Goal: Information Seeking & Learning: Learn about a topic

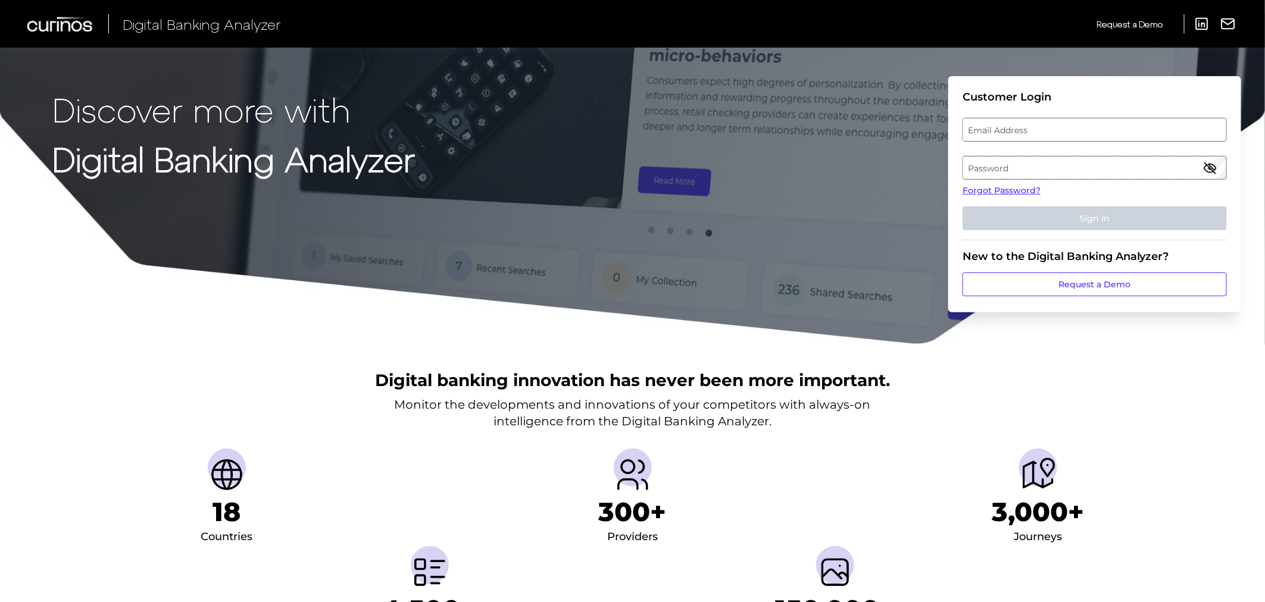
click at [999, 132] on label "Email Address" at bounding box center [1094, 129] width 262 height 21
click at [999, 132] on input "email" at bounding box center [1094, 130] width 264 height 24
type input "[EMAIL_ADDRESS][DOMAIN_NAME]"
click at [1015, 165] on label "Password" at bounding box center [1094, 167] width 262 height 21
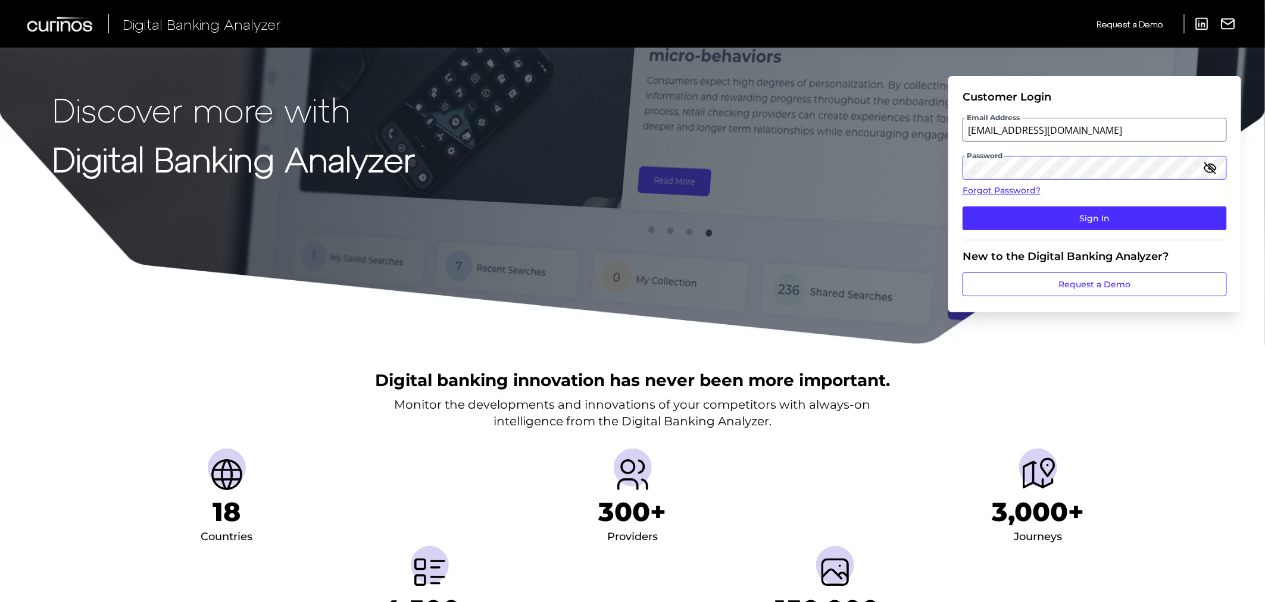
click at [962, 207] on button "Sign In" at bounding box center [1094, 219] width 264 height 24
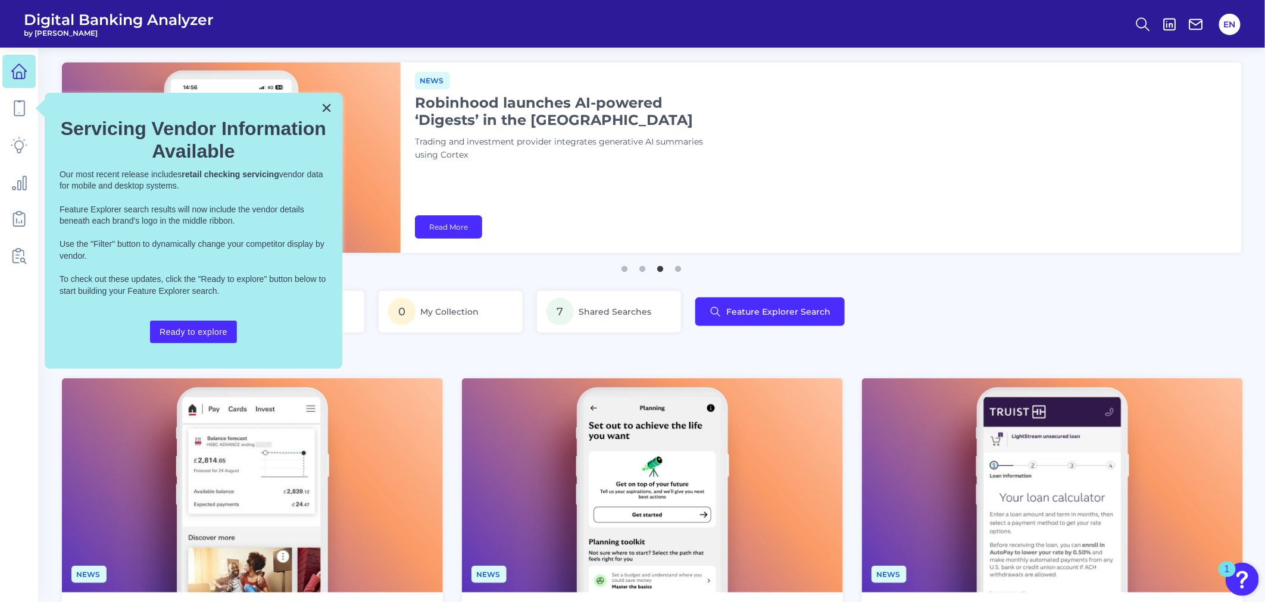
drag, startPoint x: 323, startPoint y: 111, endPoint x: 248, endPoint y: 111, distance: 75.0
click at [323, 111] on button "×" at bounding box center [326, 107] width 11 height 19
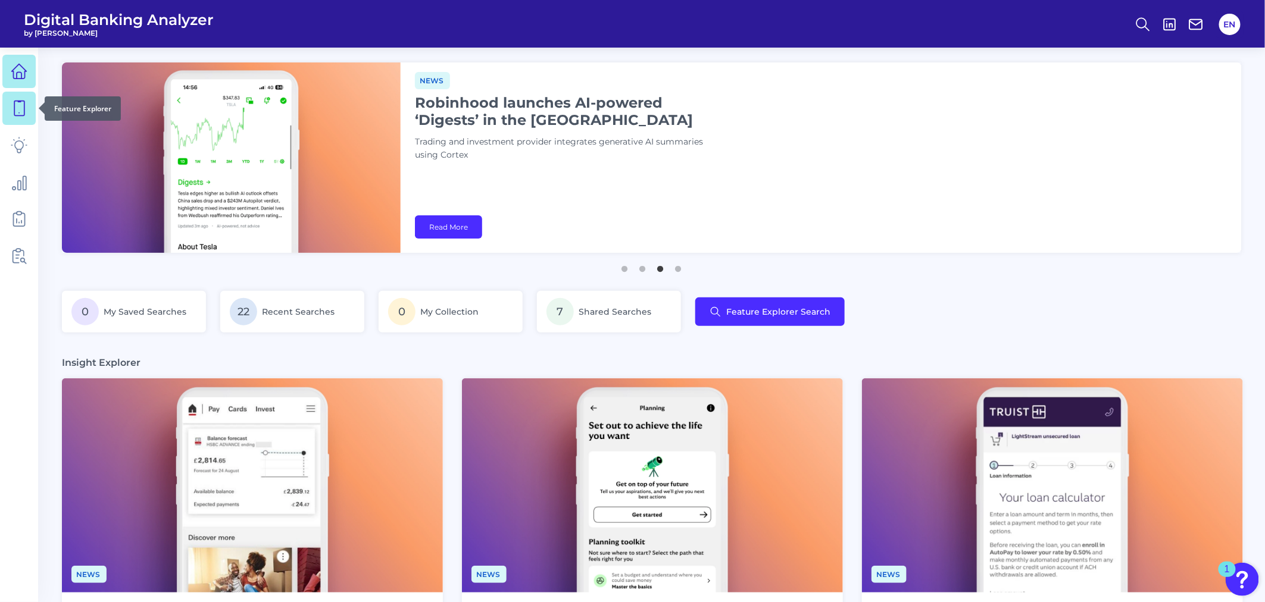
click at [16, 106] on icon at bounding box center [19, 108] width 17 height 17
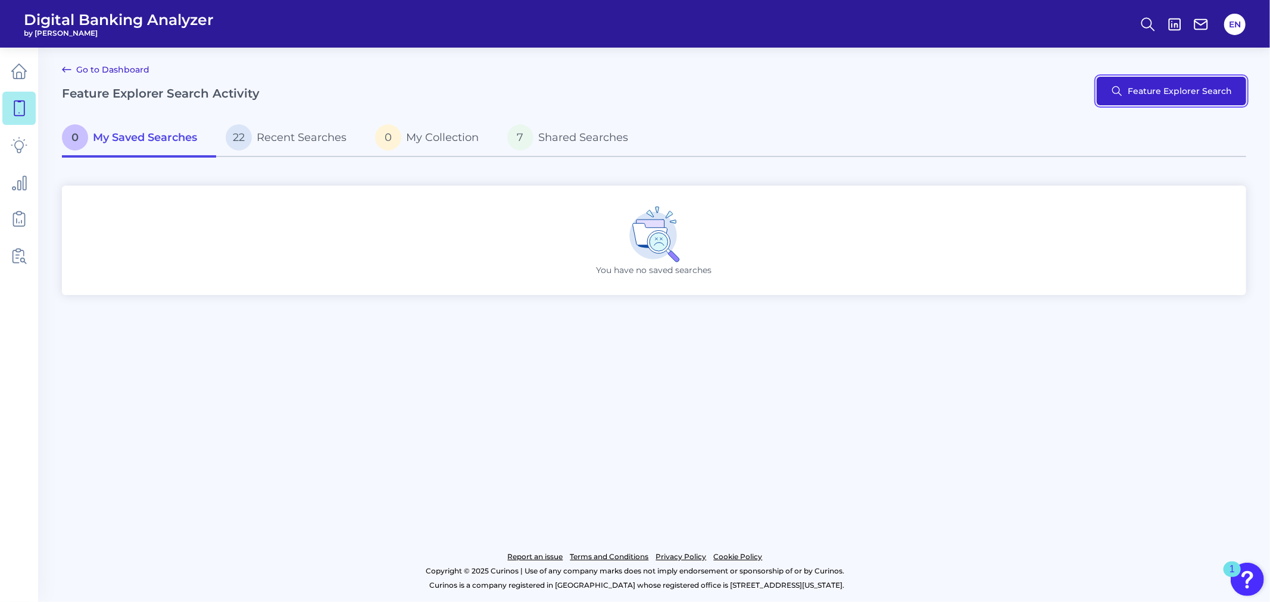
click at [1132, 89] on button "Feature Explorer Search" at bounding box center [1170, 91] width 149 height 29
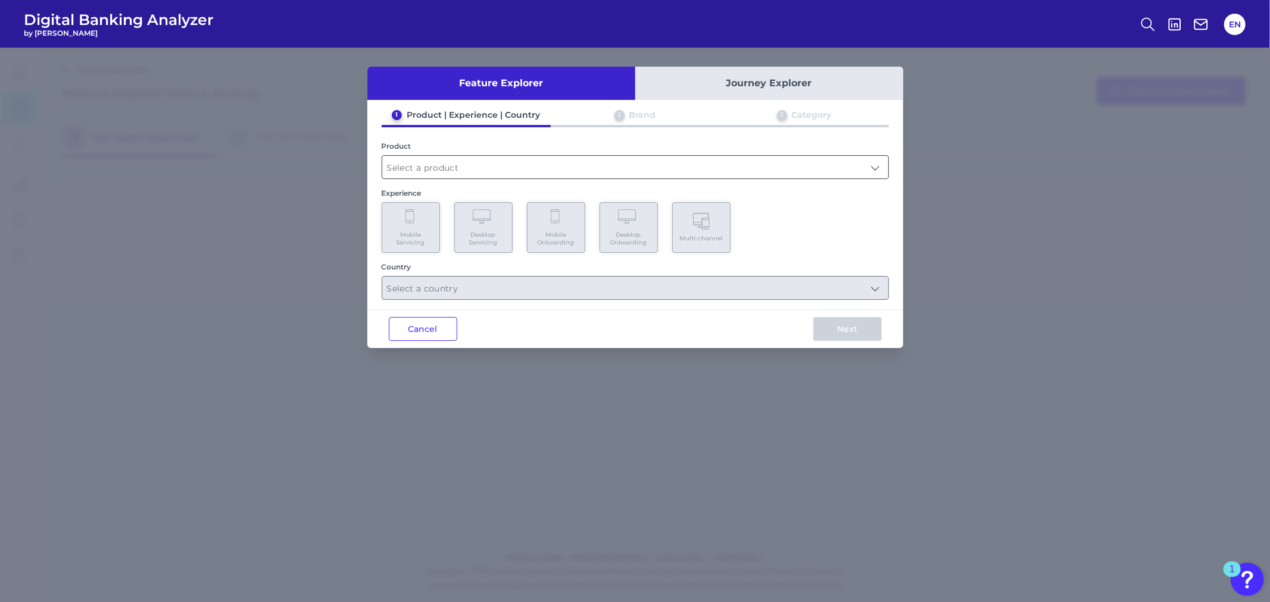
click at [430, 168] on input "text" at bounding box center [635, 167] width 506 height 23
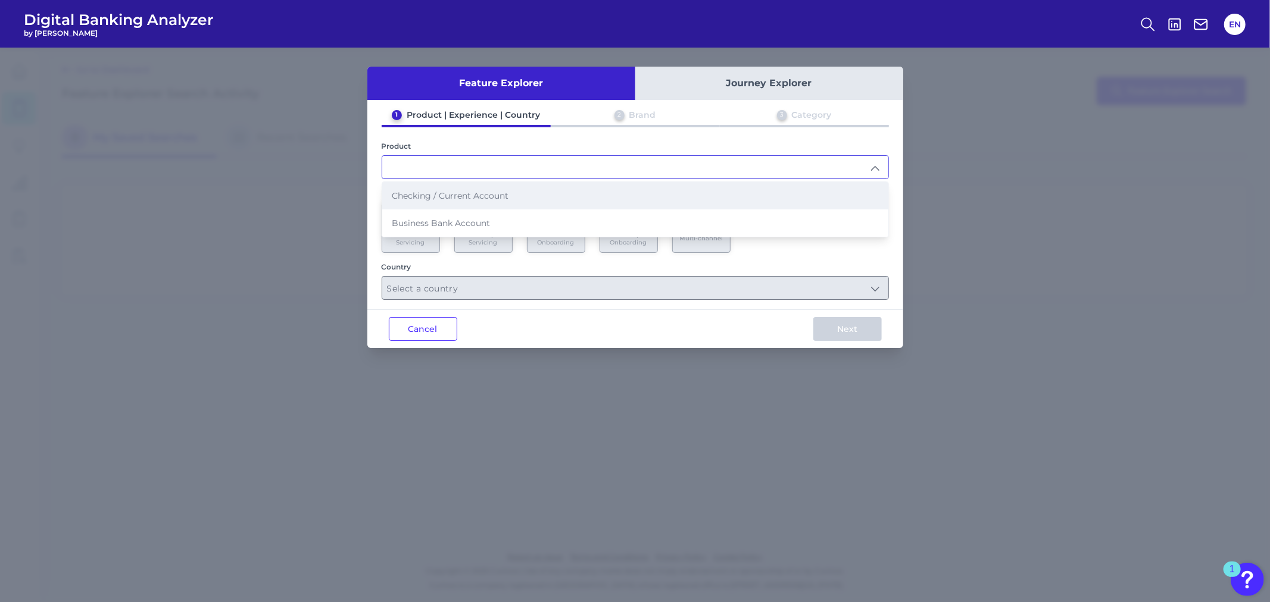
click at [431, 190] on span "Checking / Current Account" at bounding box center [450, 195] width 117 height 11
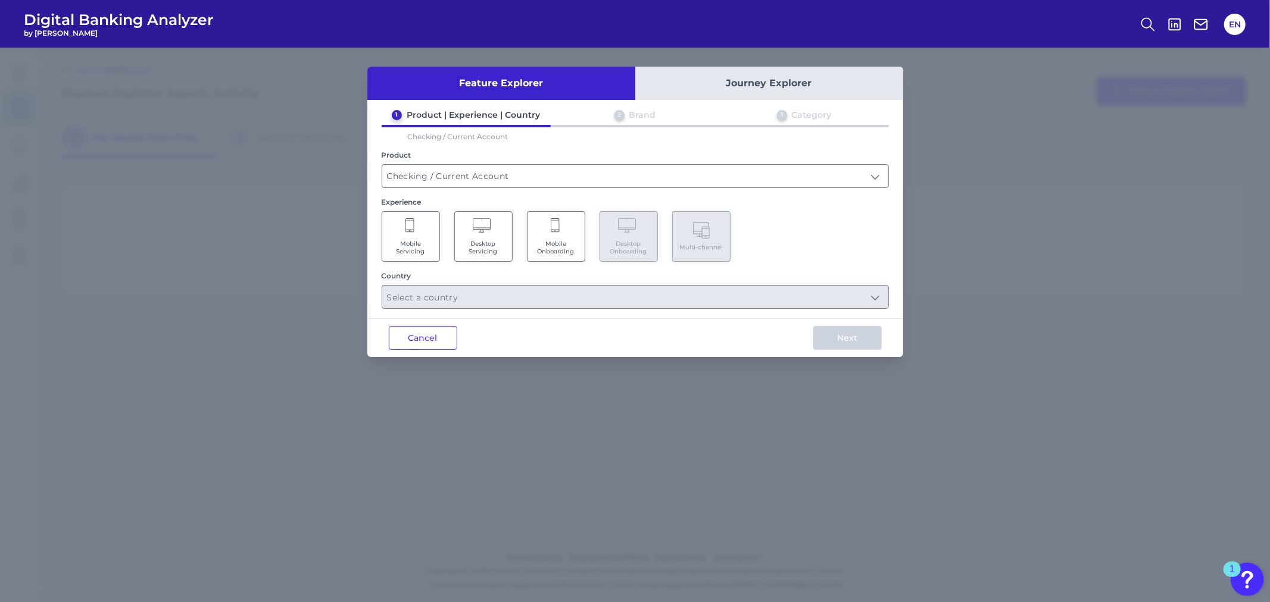
click at [548, 224] on Onboarding "Mobile Onboarding" at bounding box center [556, 236] width 58 height 51
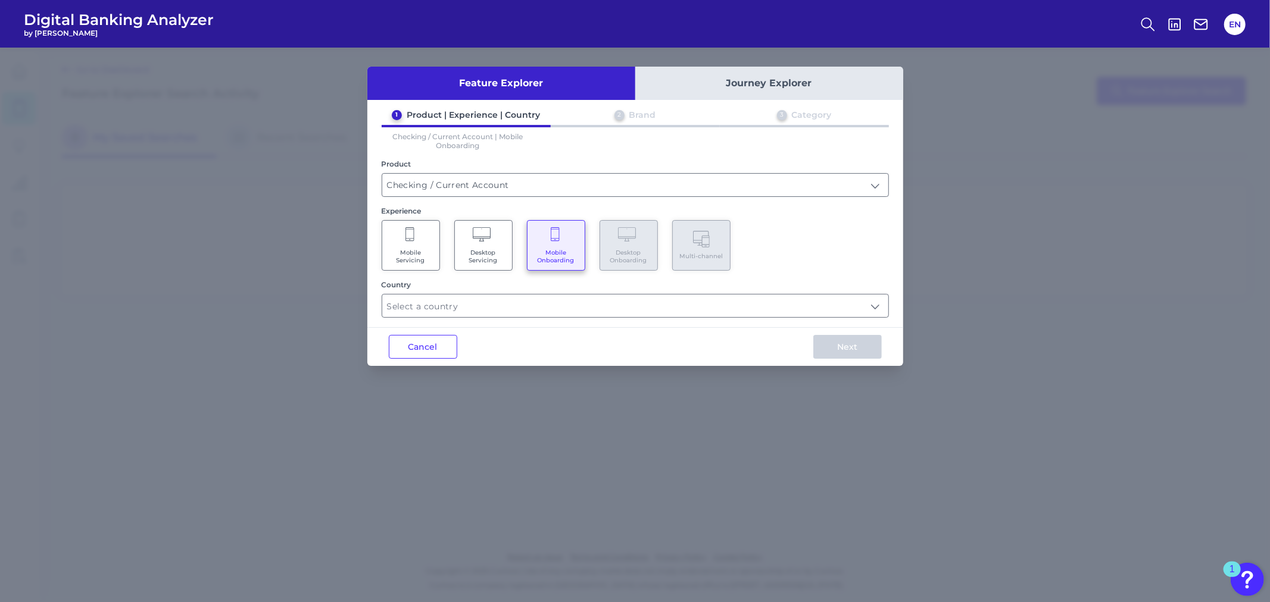
click at [403, 240] on Servicing "Mobile Servicing" at bounding box center [411, 245] width 58 height 51
click at [561, 239] on icon at bounding box center [556, 235] width 11 height 17
click at [524, 187] on input "Checking / Current Account" at bounding box center [635, 185] width 506 height 23
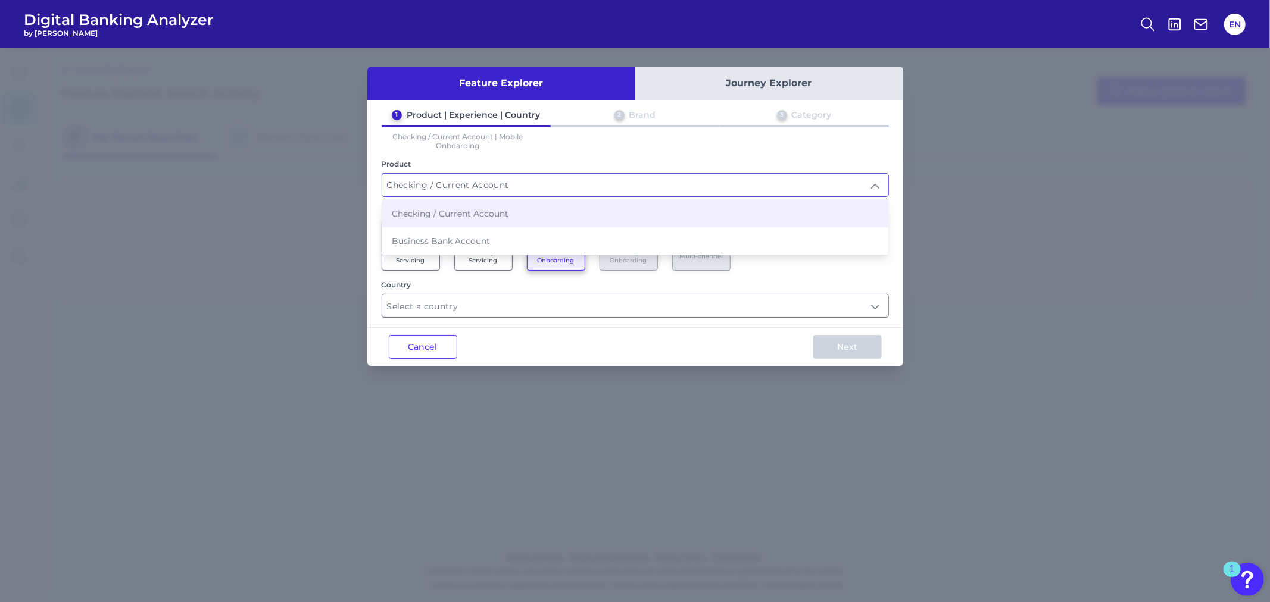
click at [524, 187] on input "Checking / Current Account" at bounding box center [635, 185] width 506 height 23
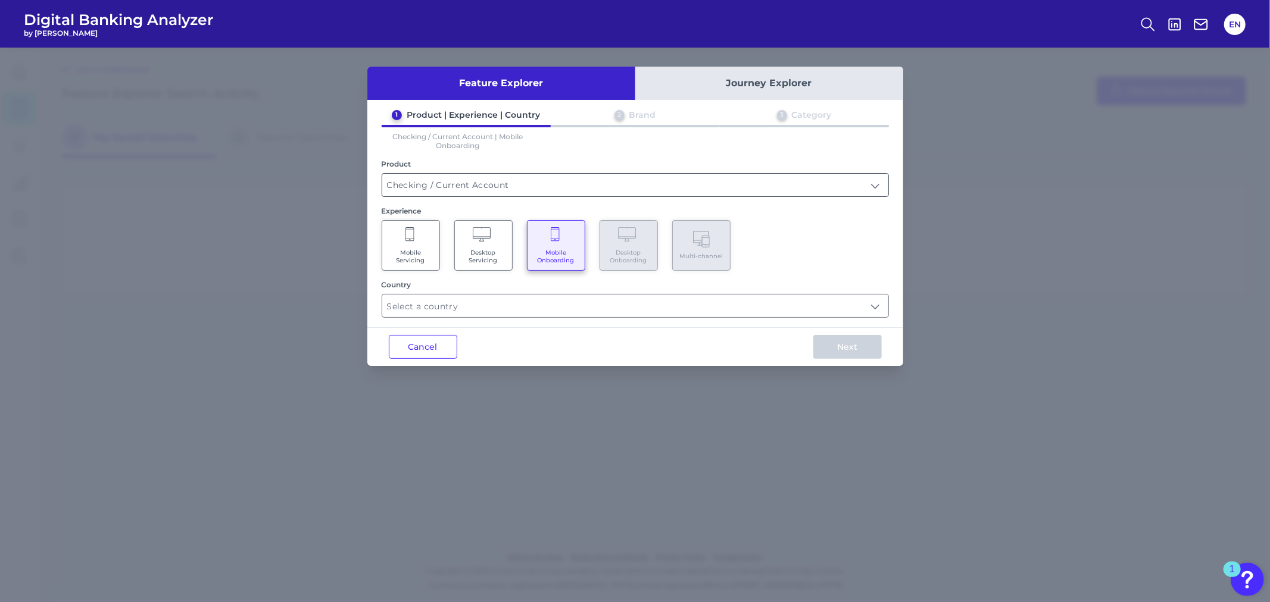
click at [577, 186] on input "Checking / Current Account" at bounding box center [635, 185] width 506 height 23
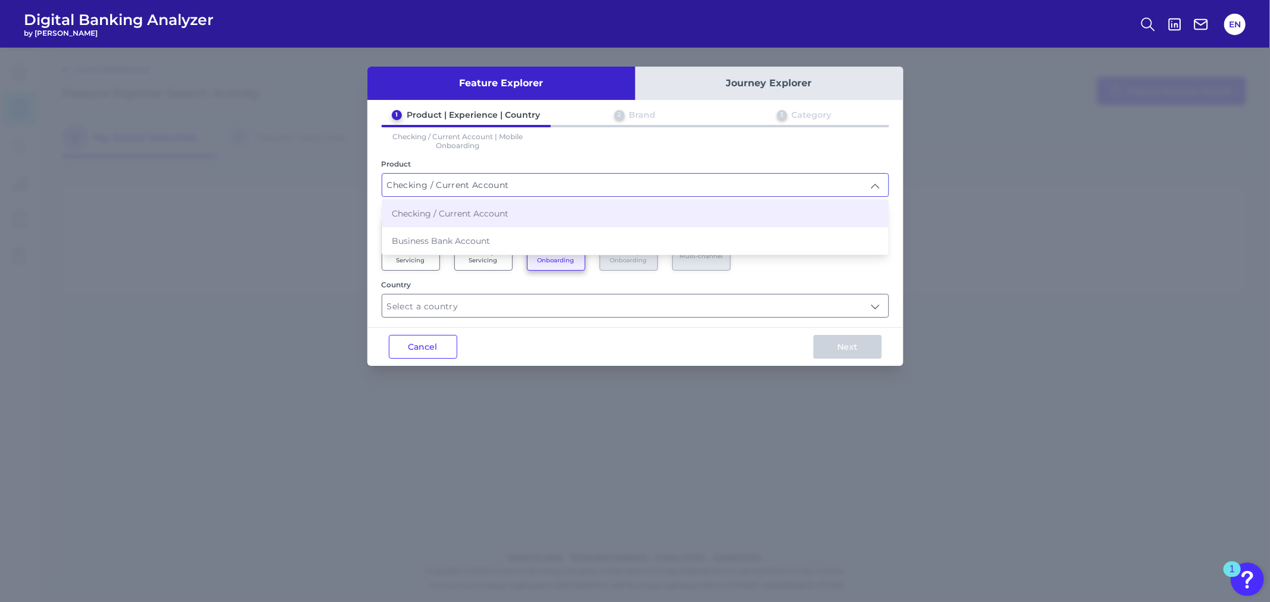
click at [448, 211] on span "Checking / Current Account" at bounding box center [450, 213] width 117 height 11
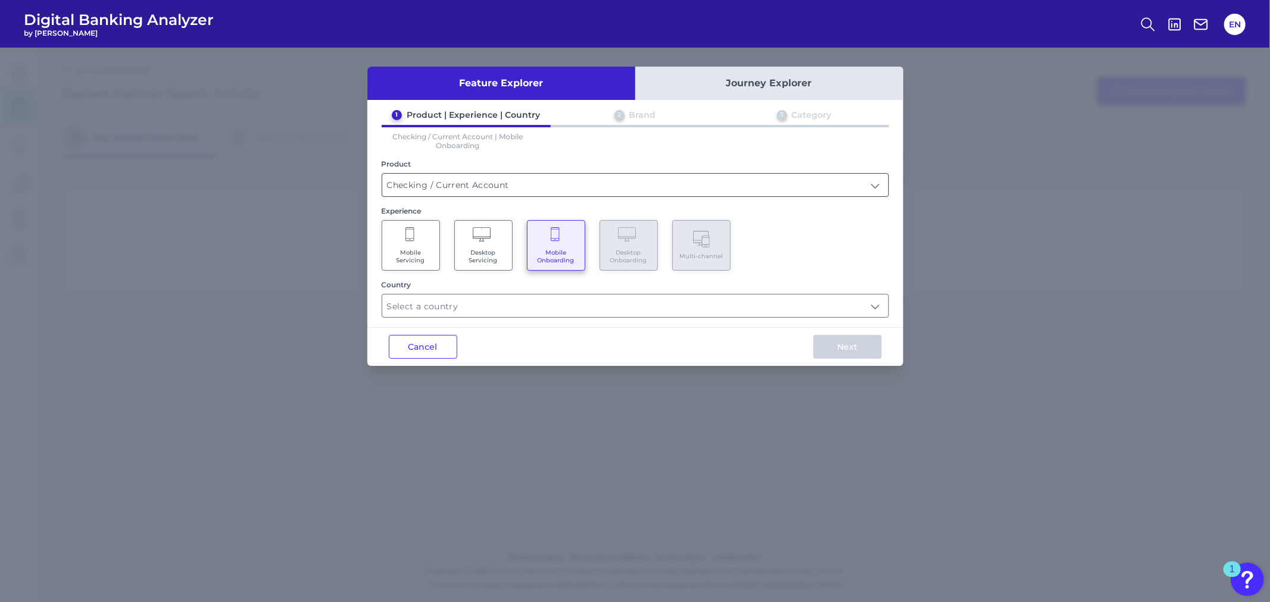
click at [461, 180] on input "Checking / Current Account" at bounding box center [635, 185] width 506 height 23
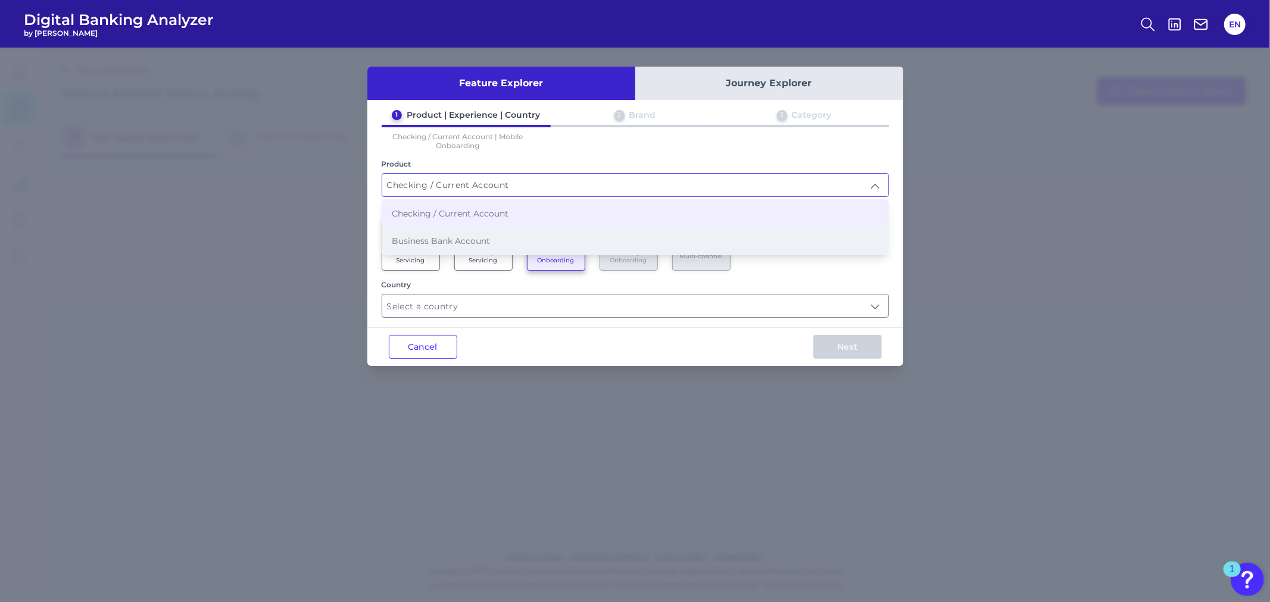
click at [465, 227] on li "Business Bank Account" at bounding box center [635, 240] width 506 height 27
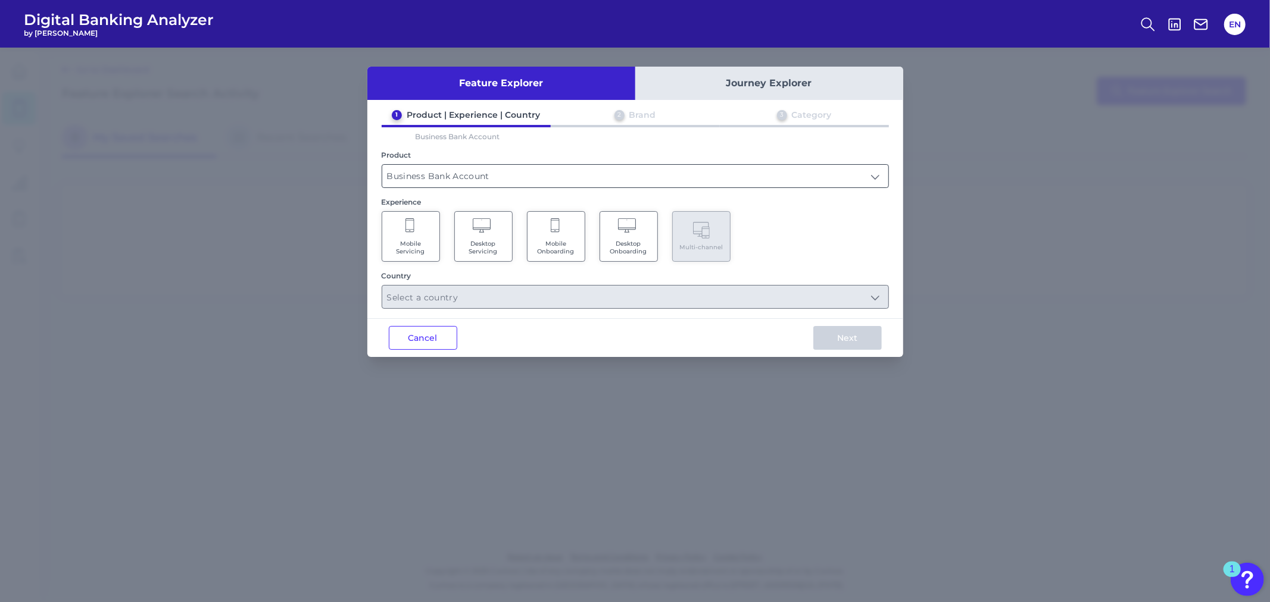
click at [489, 174] on input "Business Bank Account" at bounding box center [635, 176] width 506 height 23
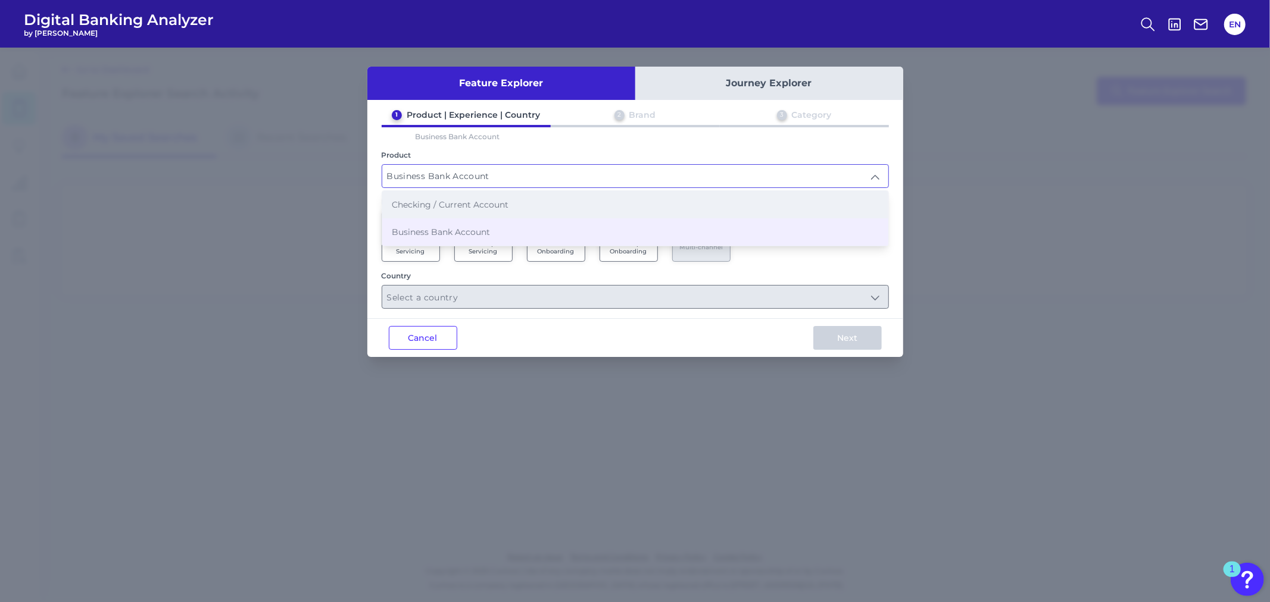
click at [474, 202] on span "Checking / Current Account" at bounding box center [450, 204] width 117 height 11
type input "Checking / Current Account"
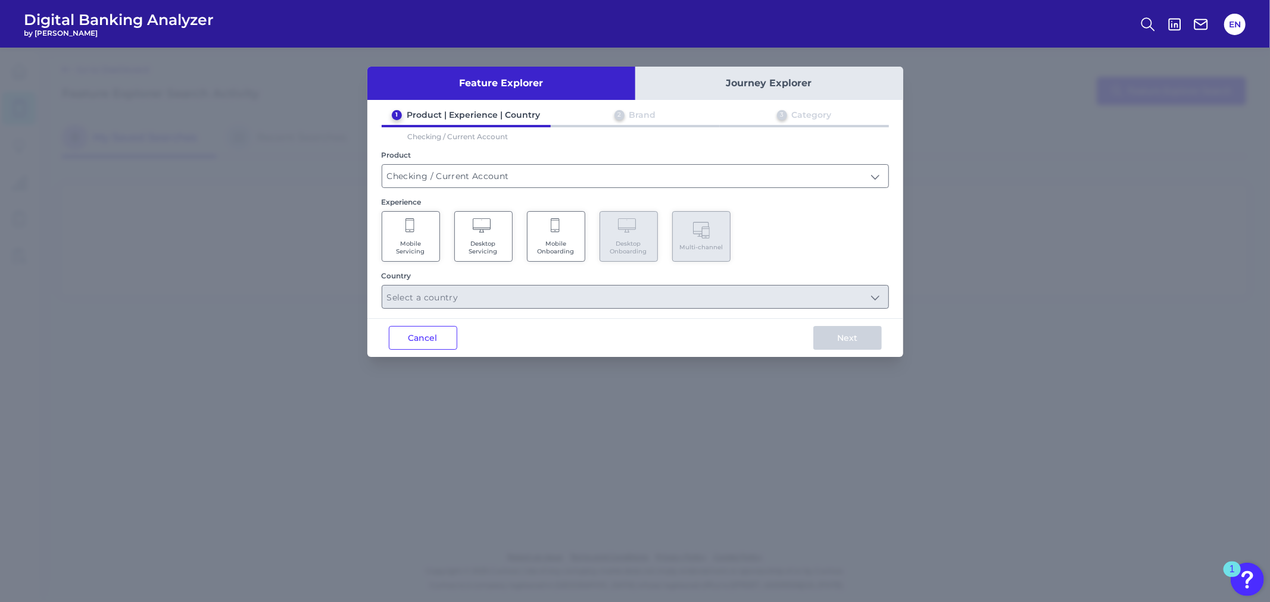
drag, startPoint x: 595, startPoint y: 318, endPoint x: 622, endPoint y: 227, distance: 94.9
click at [596, 318] on div "Cancel Next" at bounding box center [635, 337] width 536 height 39
click at [729, 279] on div "Country" at bounding box center [635, 289] width 507 height 37
click at [728, 282] on div "Country" at bounding box center [635, 289] width 507 height 37
click at [572, 235] on Onboarding "Mobile Onboarding" at bounding box center [556, 236] width 58 height 51
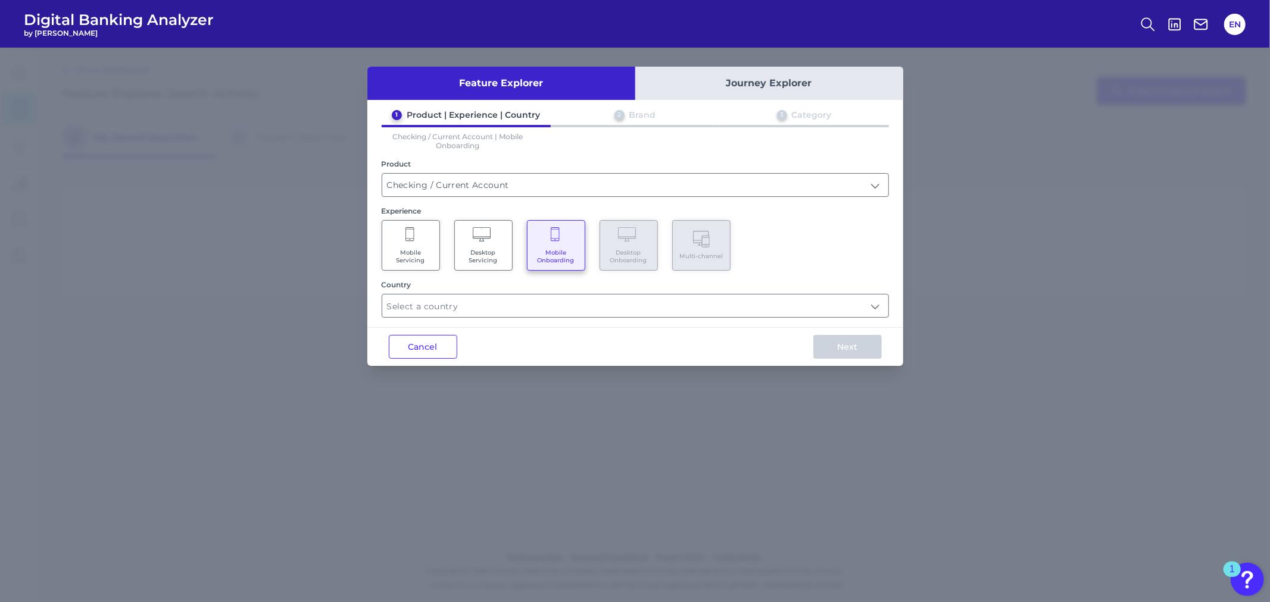
click at [627, 289] on div "Country" at bounding box center [635, 298] width 507 height 37
click at [624, 298] on input "text" at bounding box center [635, 306] width 506 height 23
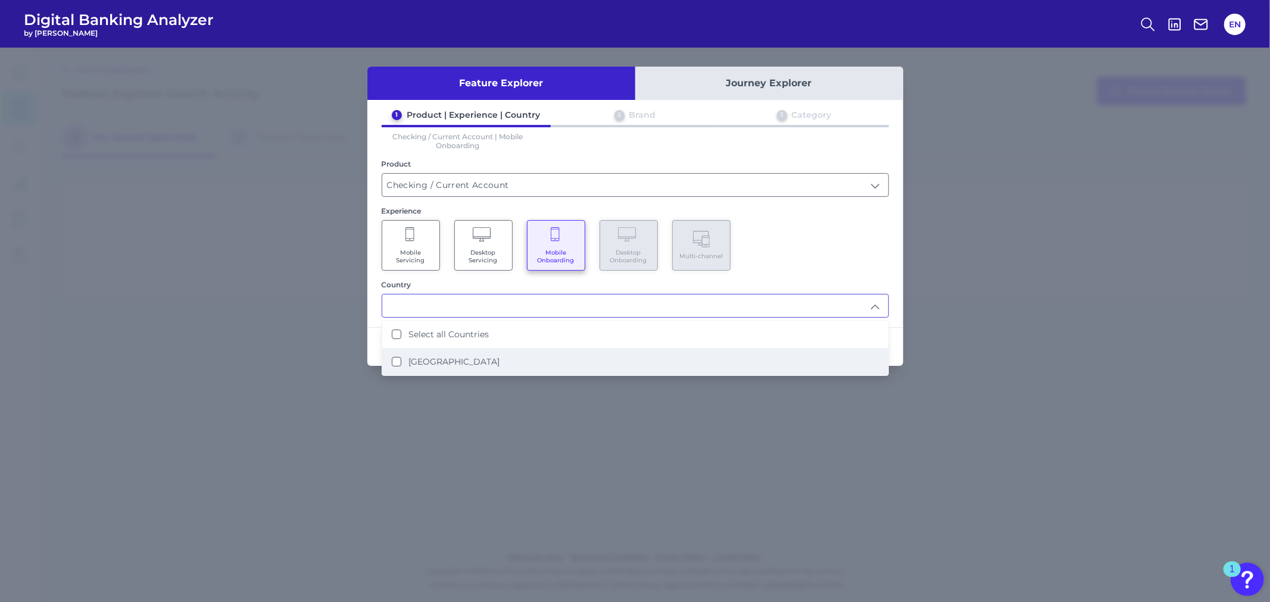
click at [402, 357] on div "[GEOGRAPHIC_DATA]" at bounding box center [446, 362] width 108 height 11
type input "Select all Countries"
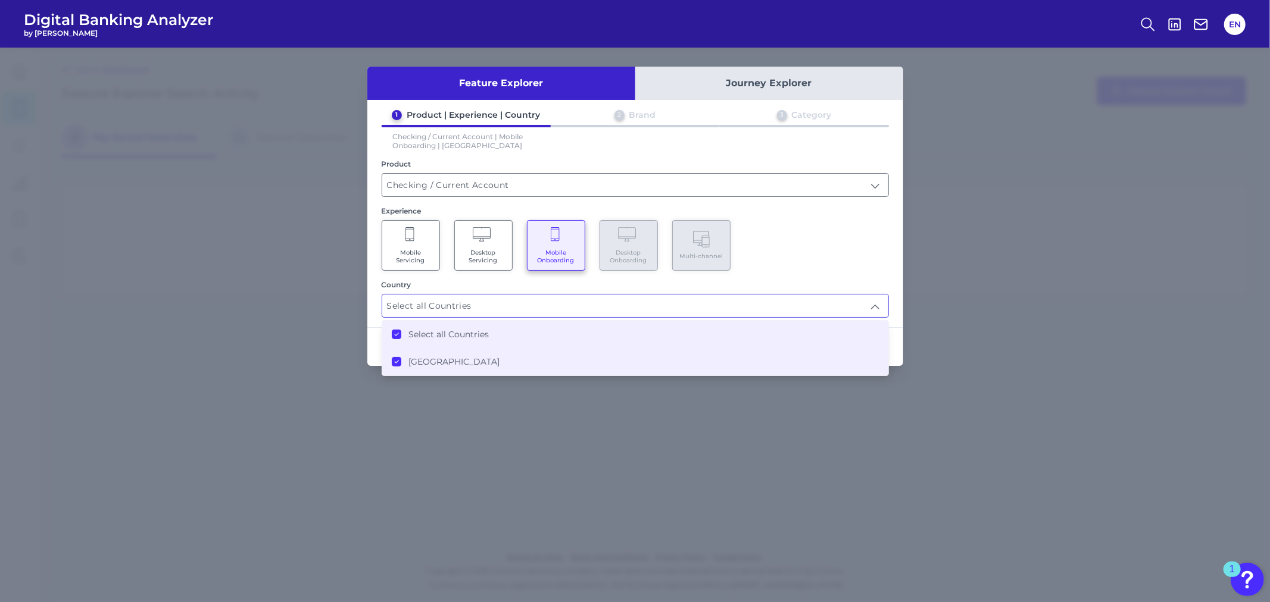
click at [817, 274] on div "1 Product | Experience | Country 2 Brand 3 Category Checking / Current Account …" at bounding box center [635, 214] width 536 height 208
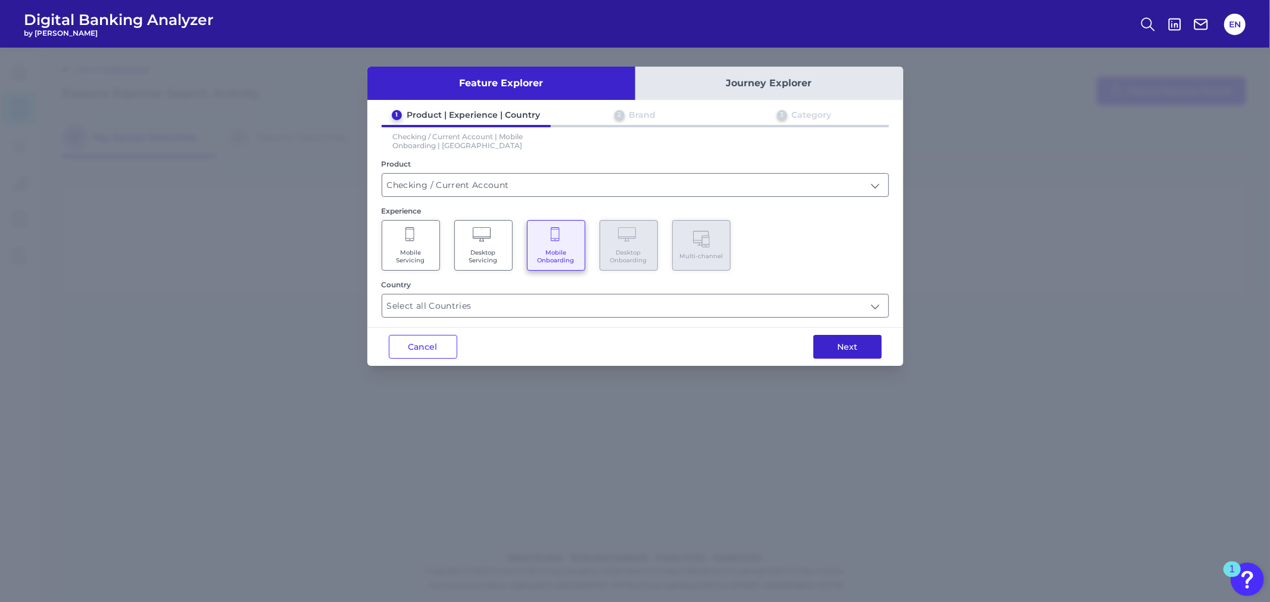
click at [843, 343] on button "Next" at bounding box center [847, 347] width 68 height 24
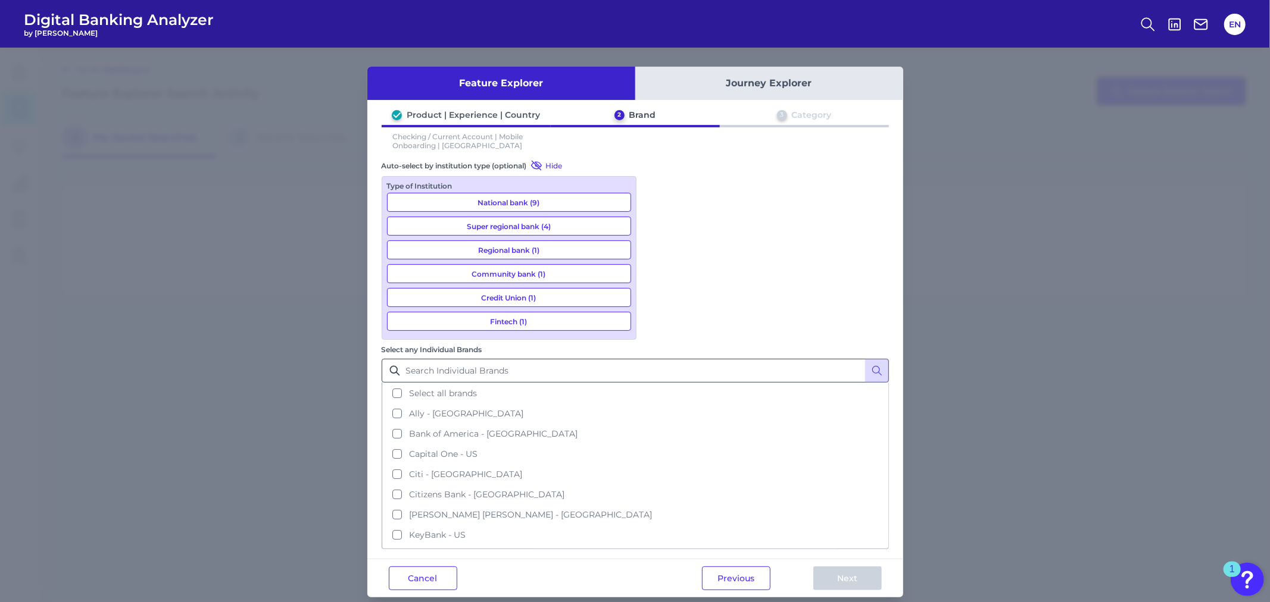
click at [682, 383] on button "Select all brands" at bounding box center [635, 393] width 505 height 20
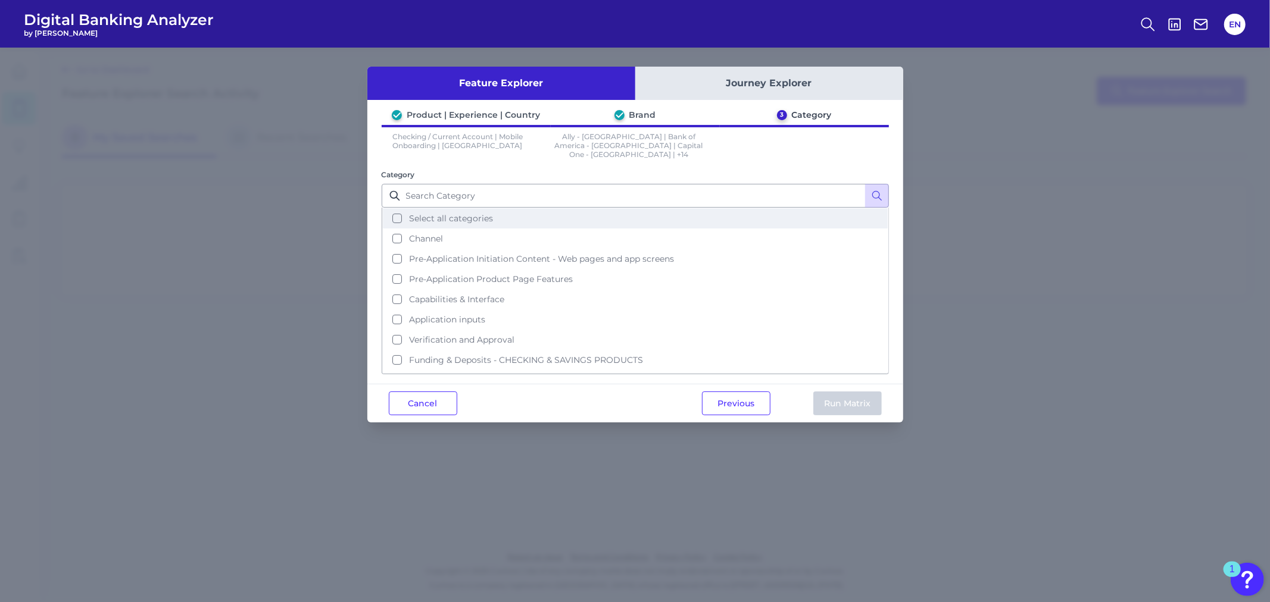
click at [401, 211] on button "Select all categories" at bounding box center [635, 218] width 505 height 20
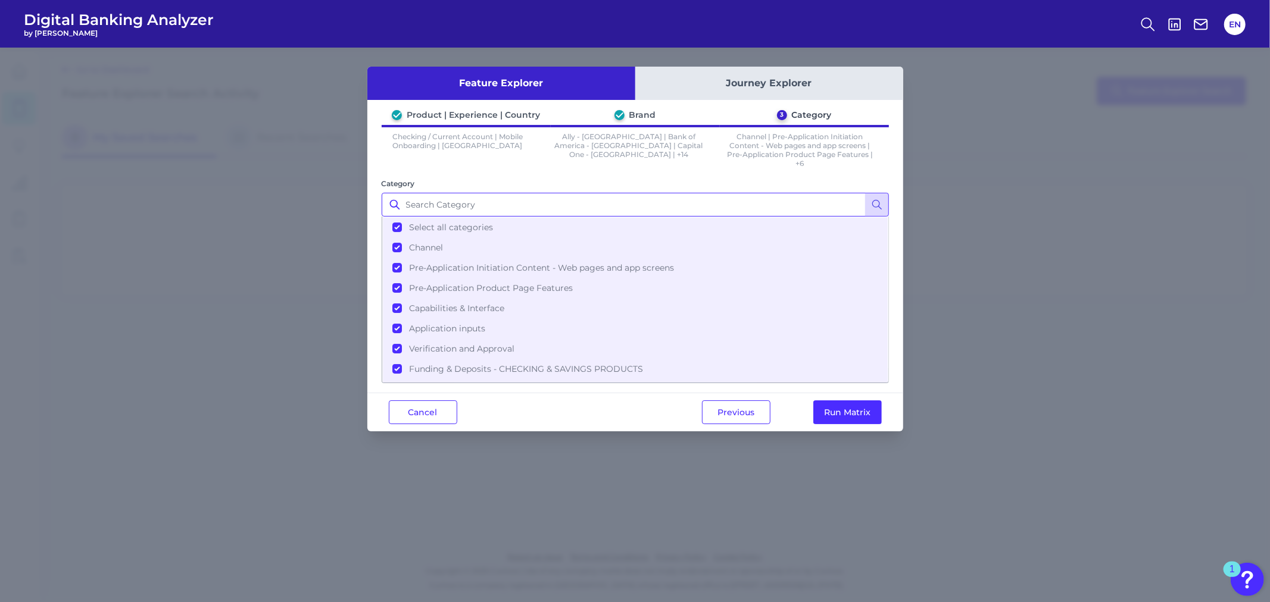
click at [397, 211] on input "Category" at bounding box center [635, 205] width 507 height 24
click at [840, 411] on button "Run Matrix" at bounding box center [847, 413] width 68 height 24
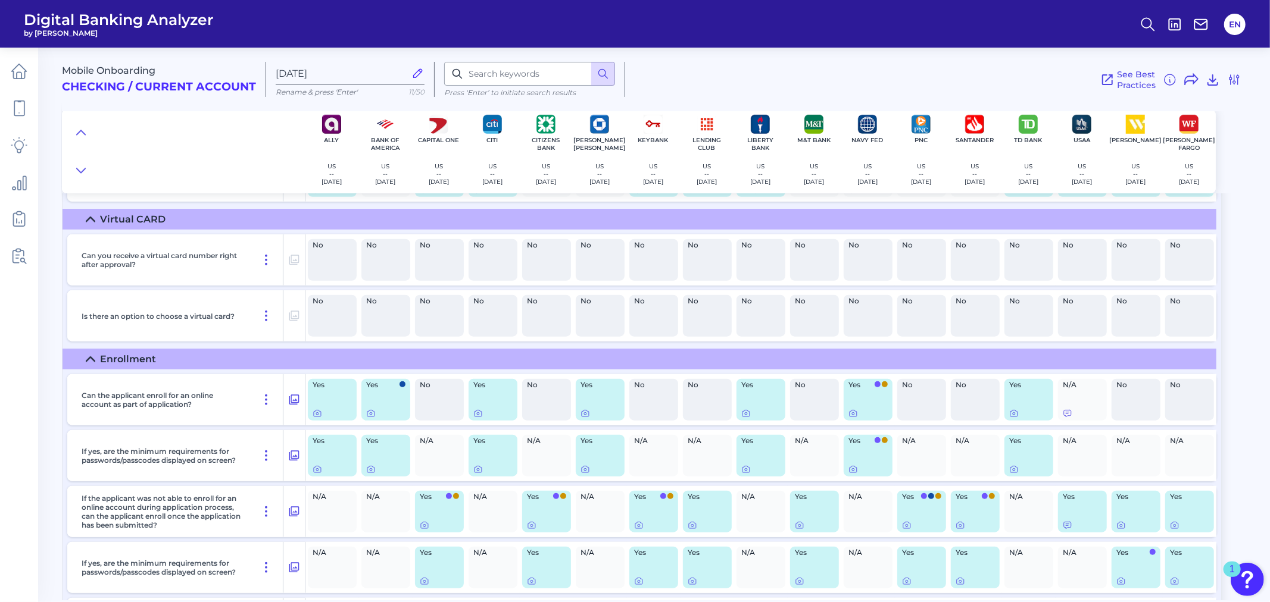
scroll to position [8465, 0]
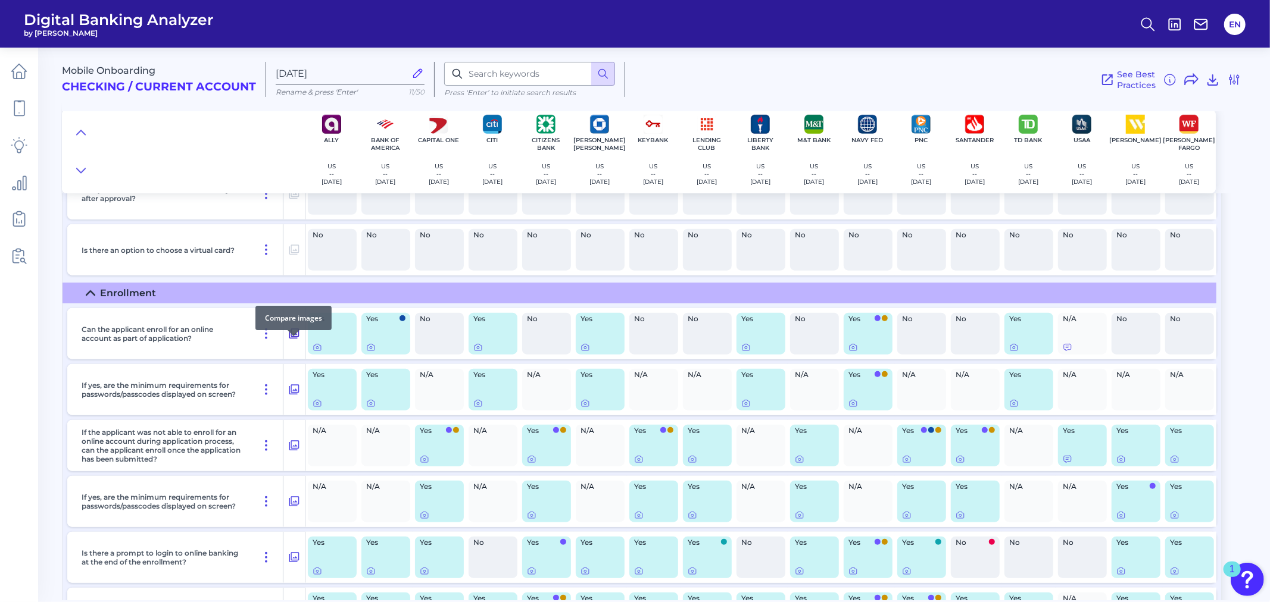
click at [295, 339] on icon at bounding box center [294, 334] width 10 height 10
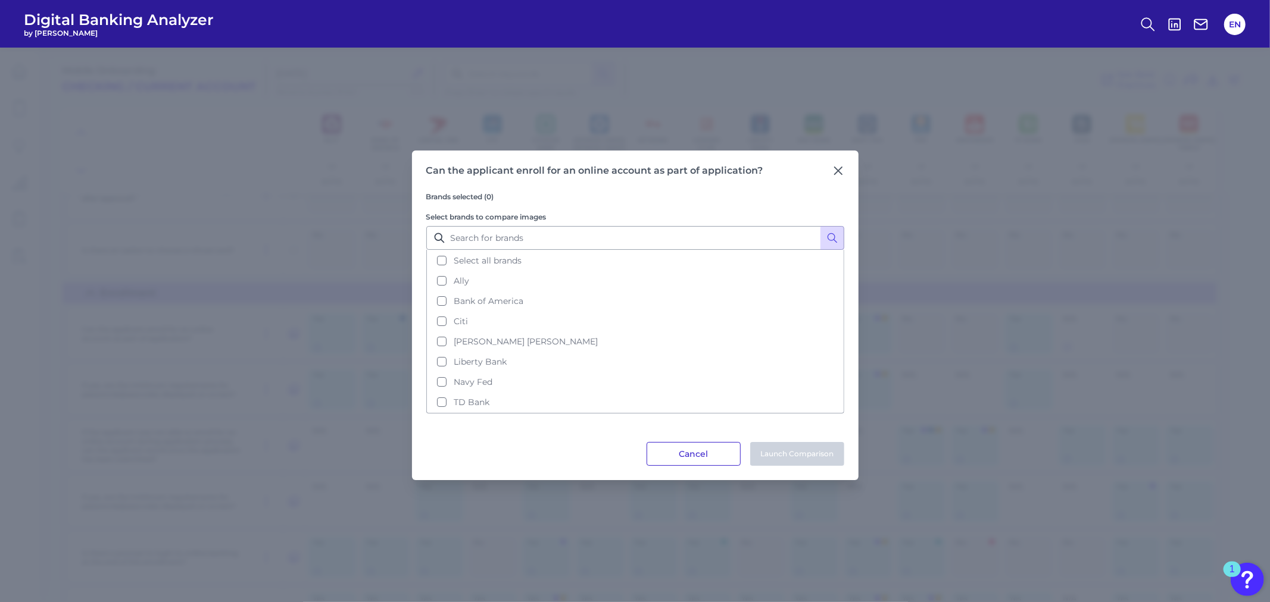
click at [688, 454] on button "Cancel" at bounding box center [693, 454] width 94 height 24
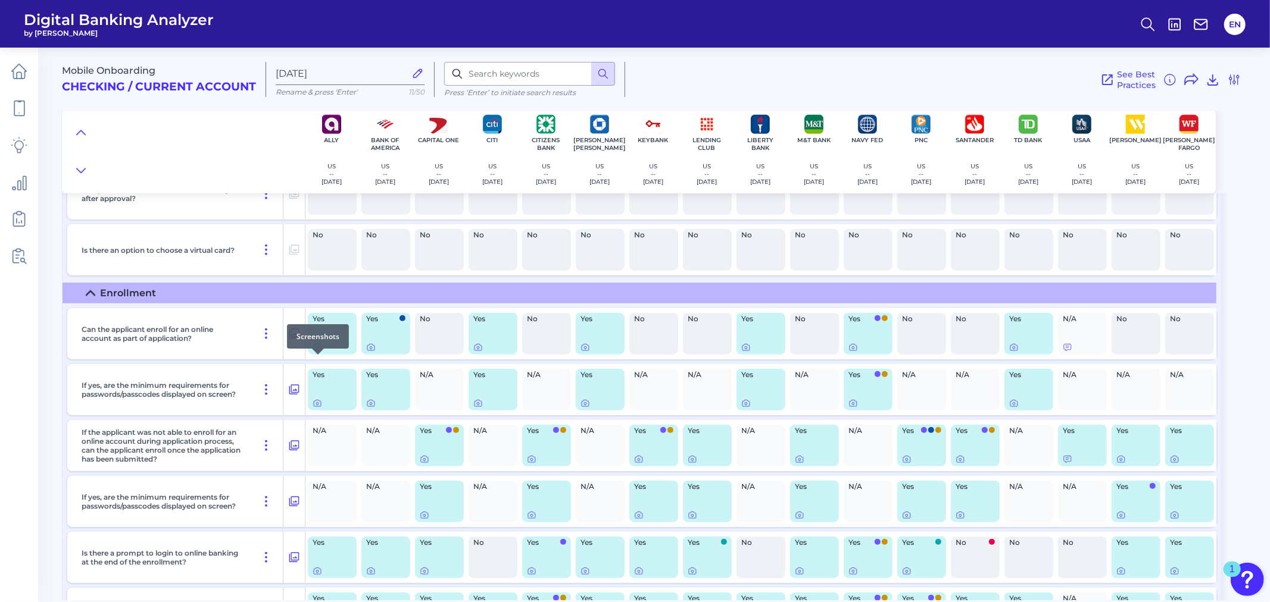
click at [314, 360] on div at bounding box center [318, 355] width 12 height 12
click at [318, 352] on icon at bounding box center [317, 348] width 10 height 10
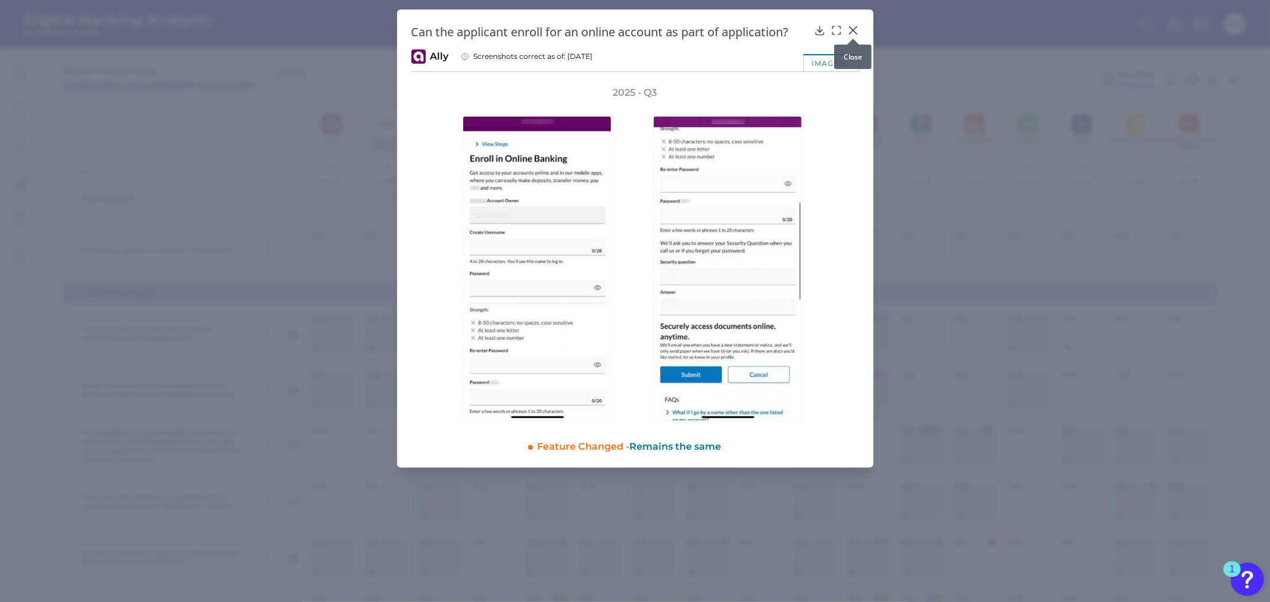
drag, startPoint x: 852, startPoint y: 30, endPoint x: 802, endPoint y: 71, distance: 65.5
click at [852, 30] on icon at bounding box center [852, 30] width 7 height 7
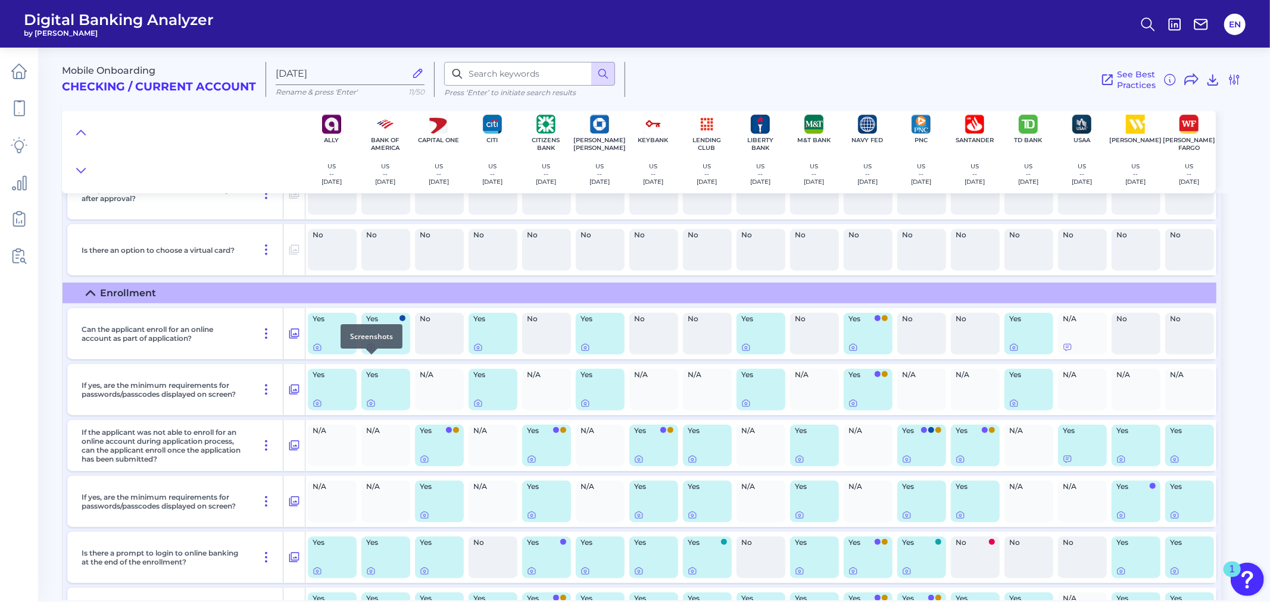
click at [368, 352] on icon at bounding box center [371, 348] width 10 height 10
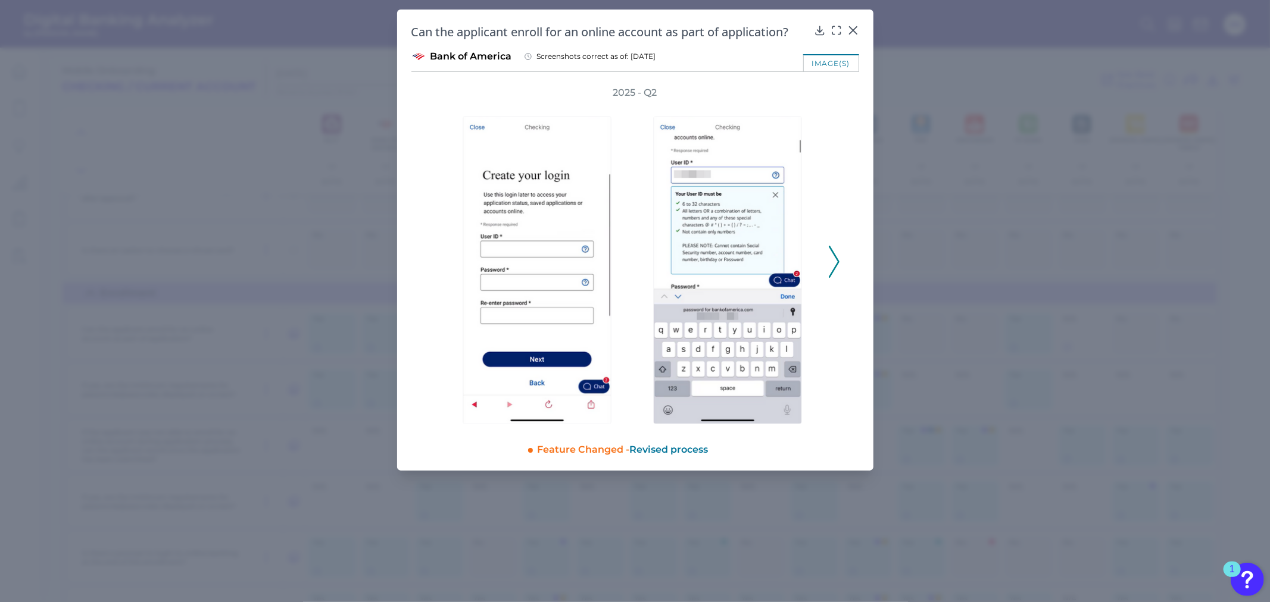
click at [843, 267] on div "2025 - Q2" at bounding box center [635, 255] width 448 height 338
click at [836, 267] on icon at bounding box center [834, 262] width 11 height 32
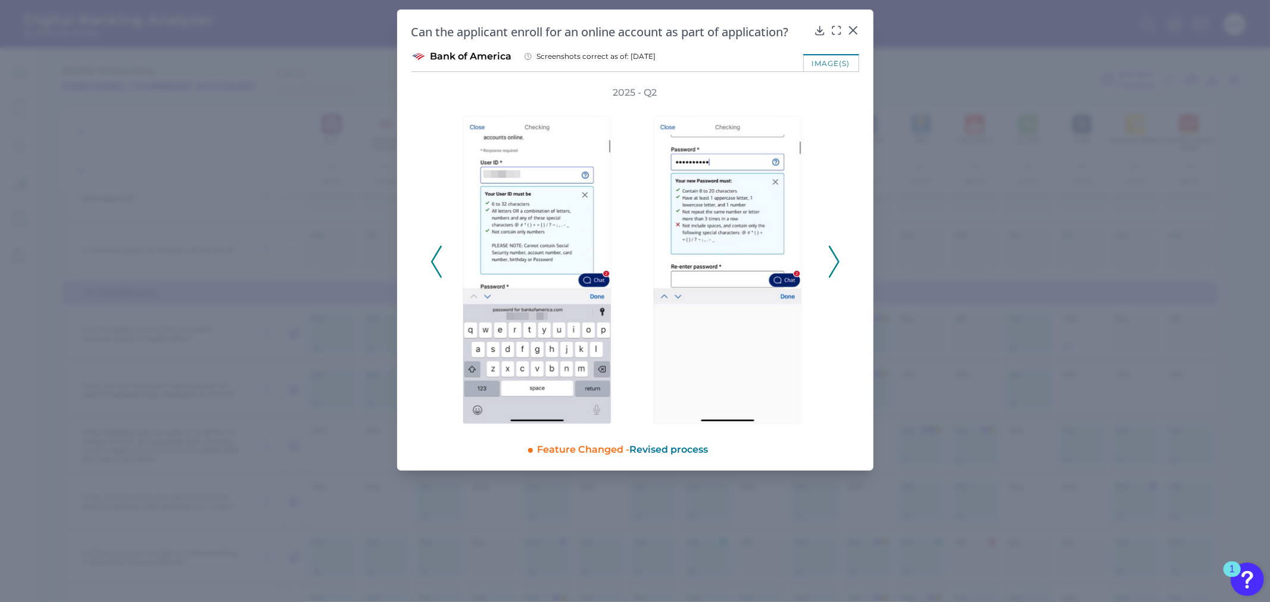
click at [836, 267] on icon at bounding box center [834, 262] width 11 height 32
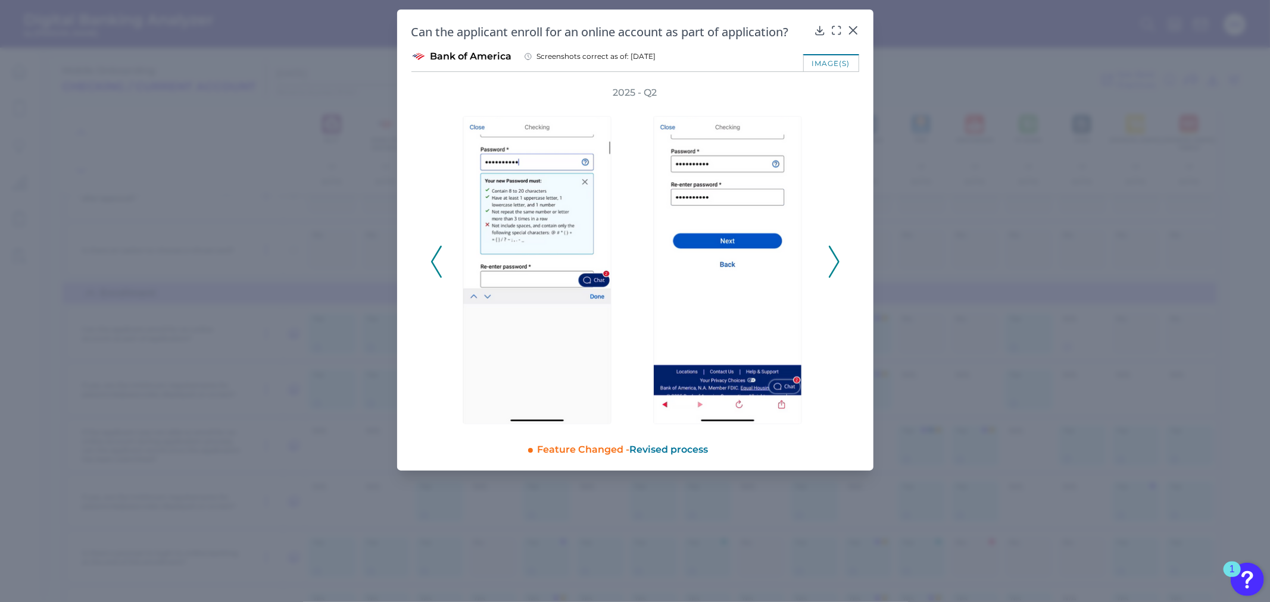
click at [836, 267] on icon at bounding box center [834, 262] width 11 height 32
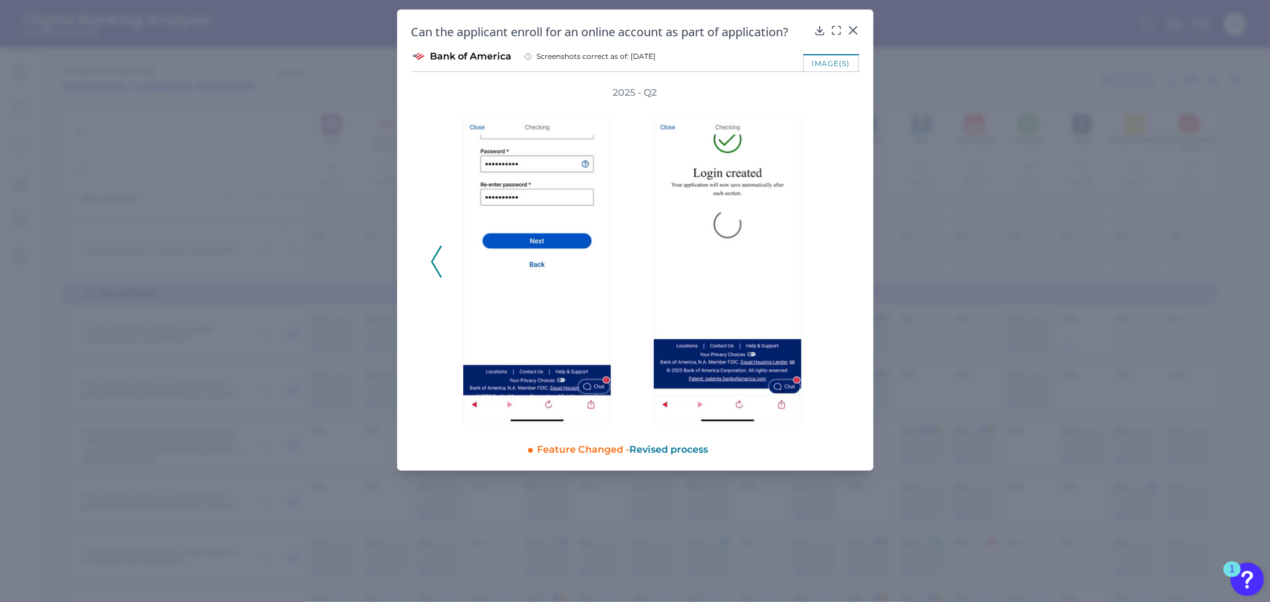
click at [432, 264] on icon at bounding box center [436, 262] width 11 height 32
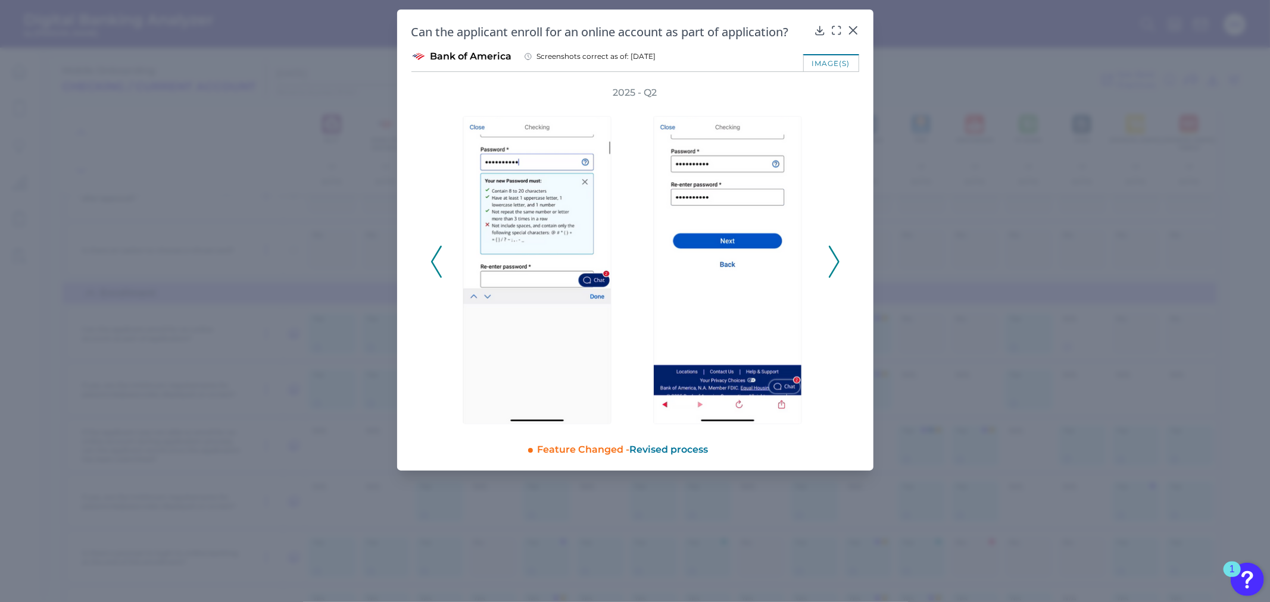
click at [432, 264] on icon at bounding box center [436, 262] width 11 height 32
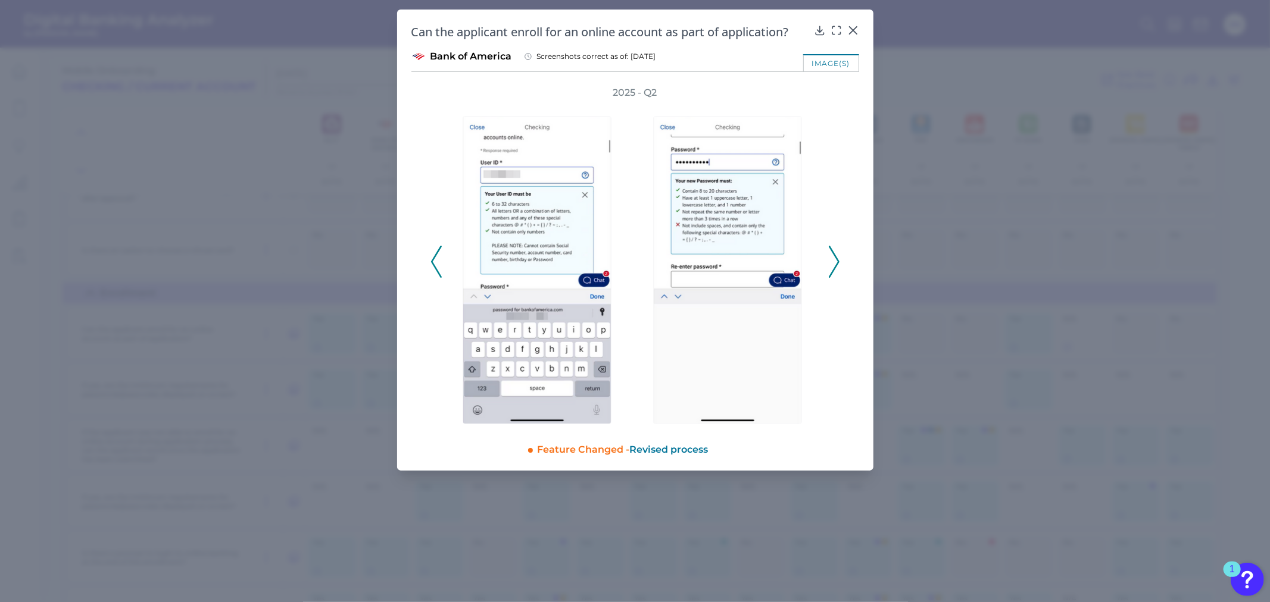
click at [432, 264] on icon at bounding box center [436, 262] width 11 height 32
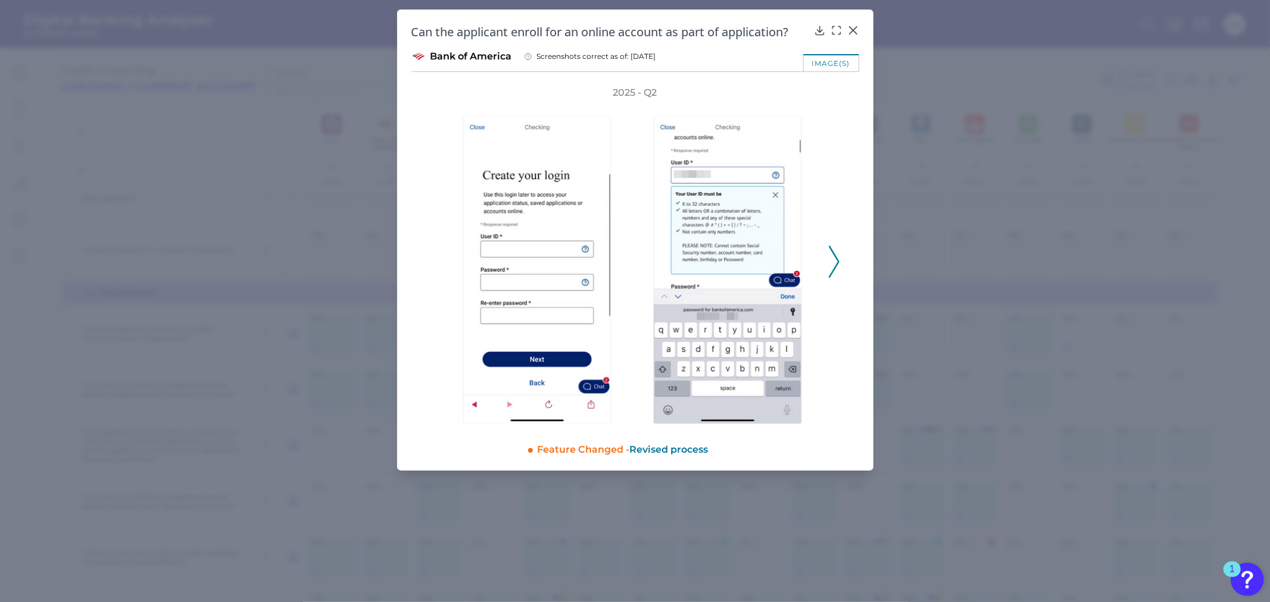
click at [432, 264] on div "2025 - Q2" at bounding box center [635, 255] width 410 height 338
click at [852, 29] on icon at bounding box center [852, 30] width 7 height 7
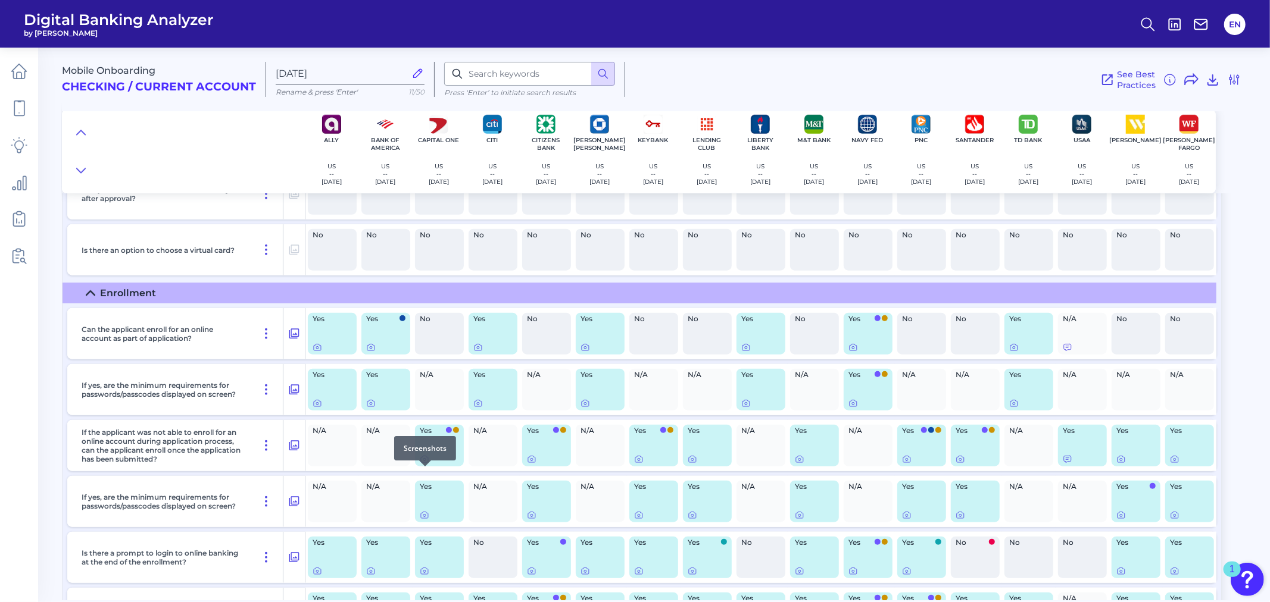
click at [421, 464] on icon at bounding box center [425, 460] width 10 height 10
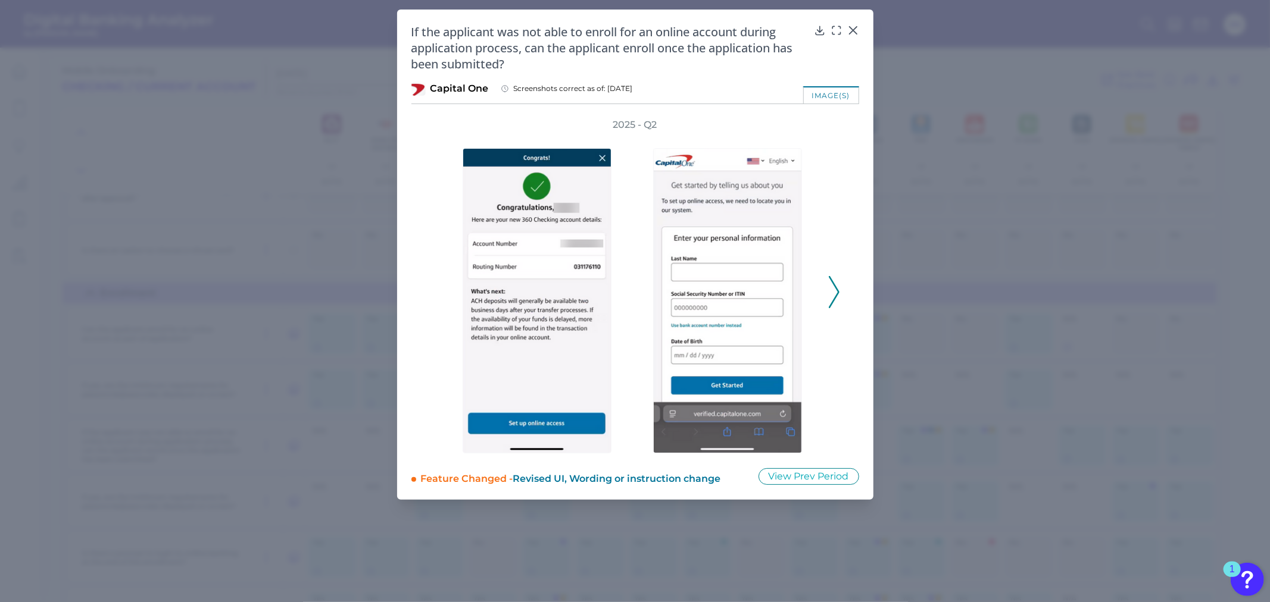
click at [838, 292] on polyline at bounding box center [833, 292] width 9 height 30
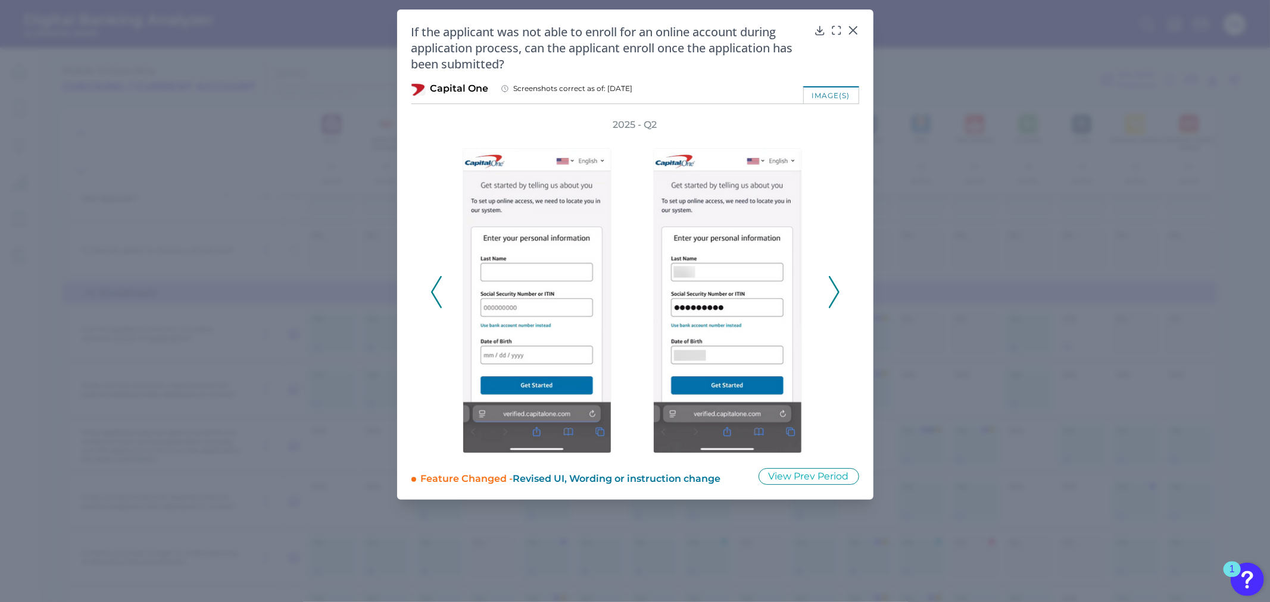
click at [838, 292] on polyline at bounding box center [833, 292] width 9 height 30
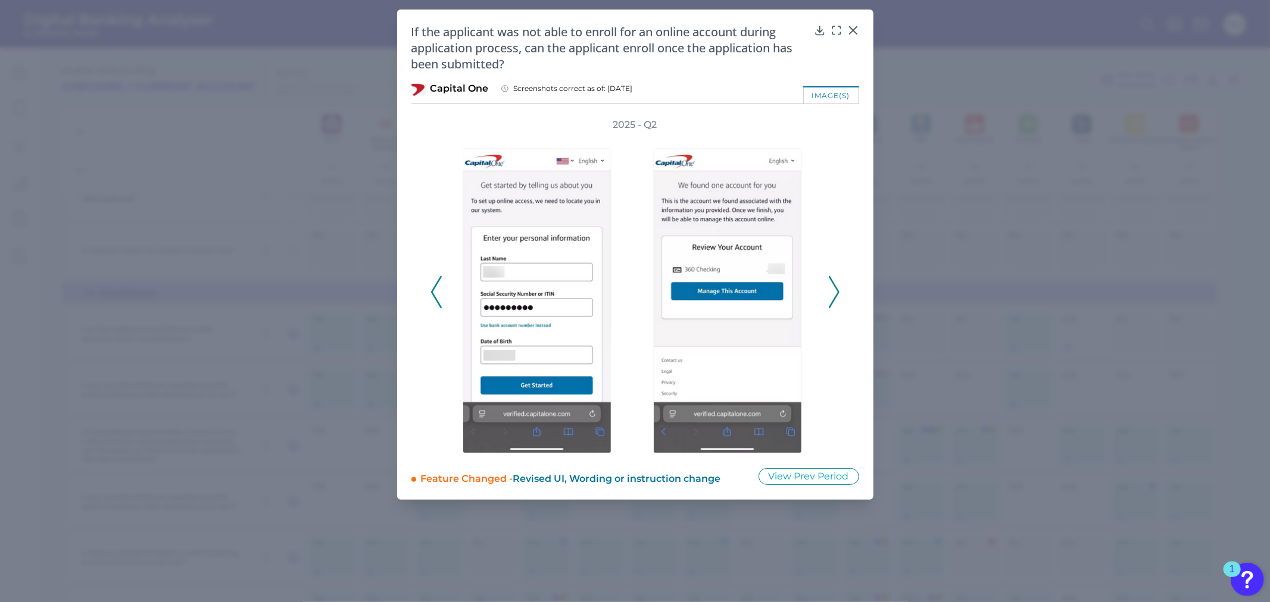
click at [838, 292] on polyline at bounding box center [833, 292] width 9 height 30
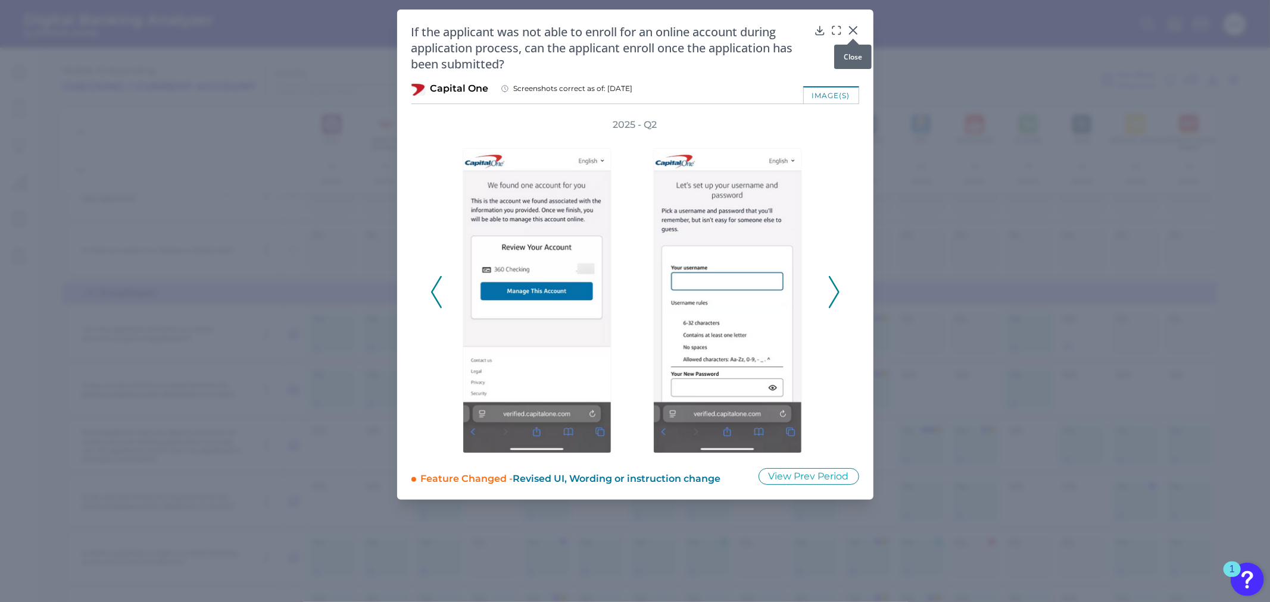
click at [852, 36] on div at bounding box center [853, 39] width 12 height 12
click at [849, 29] on icon at bounding box center [853, 30] width 12 height 12
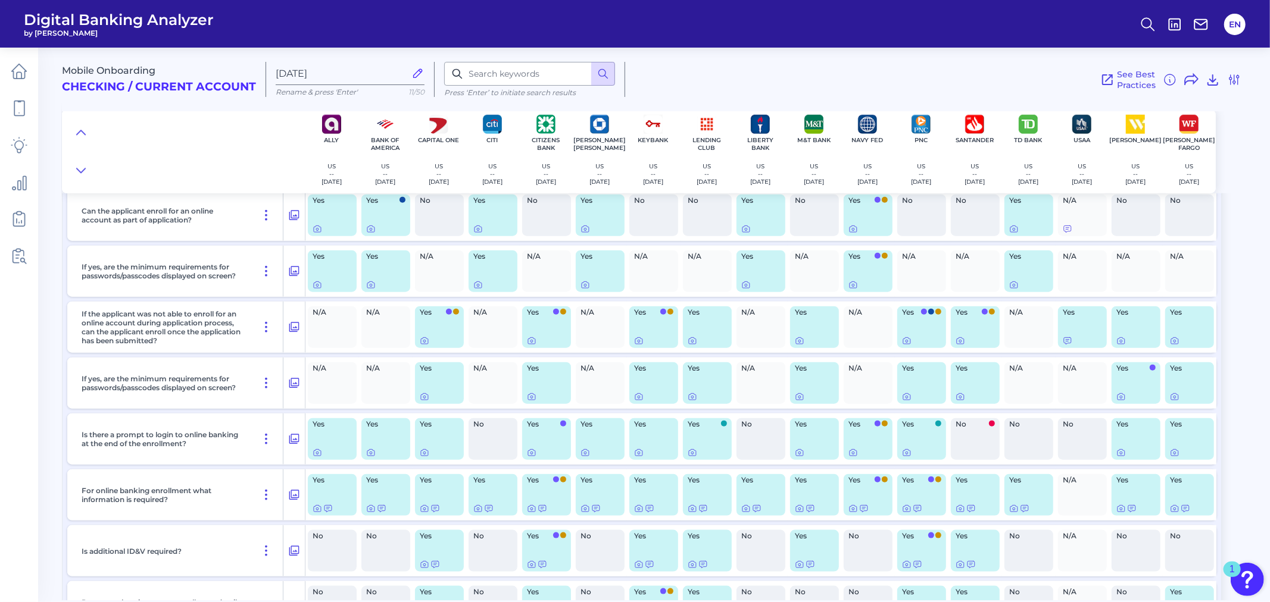
scroll to position [8531, 0]
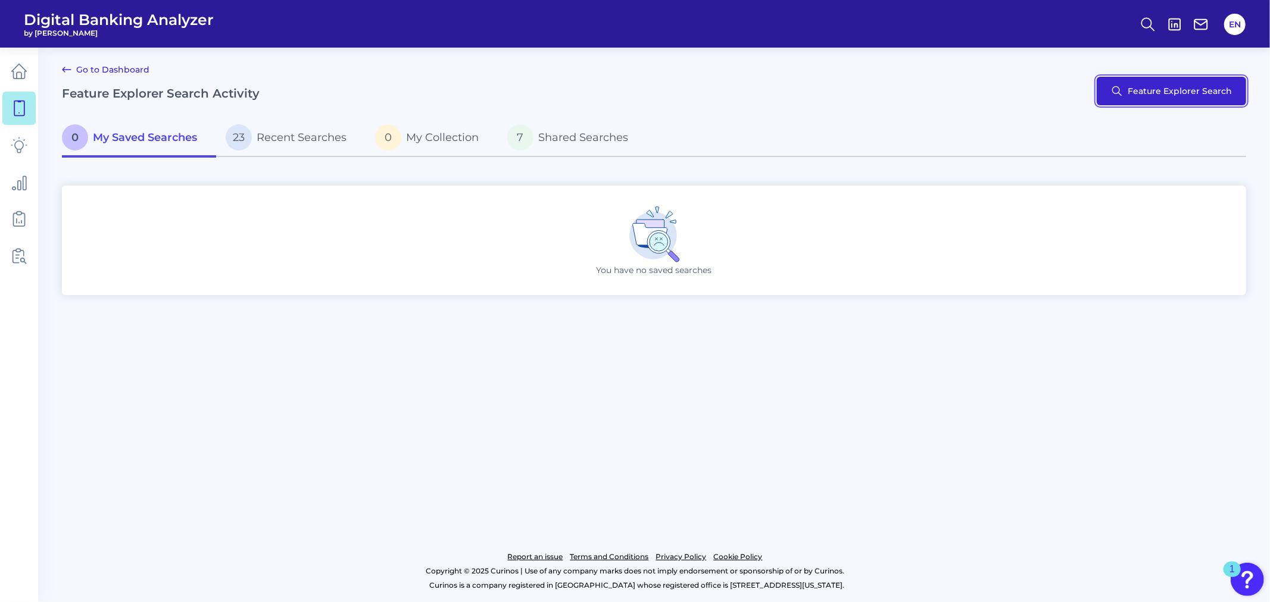
click at [1156, 89] on button "Feature Explorer Search" at bounding box center [1170, 91] width 149 height 29
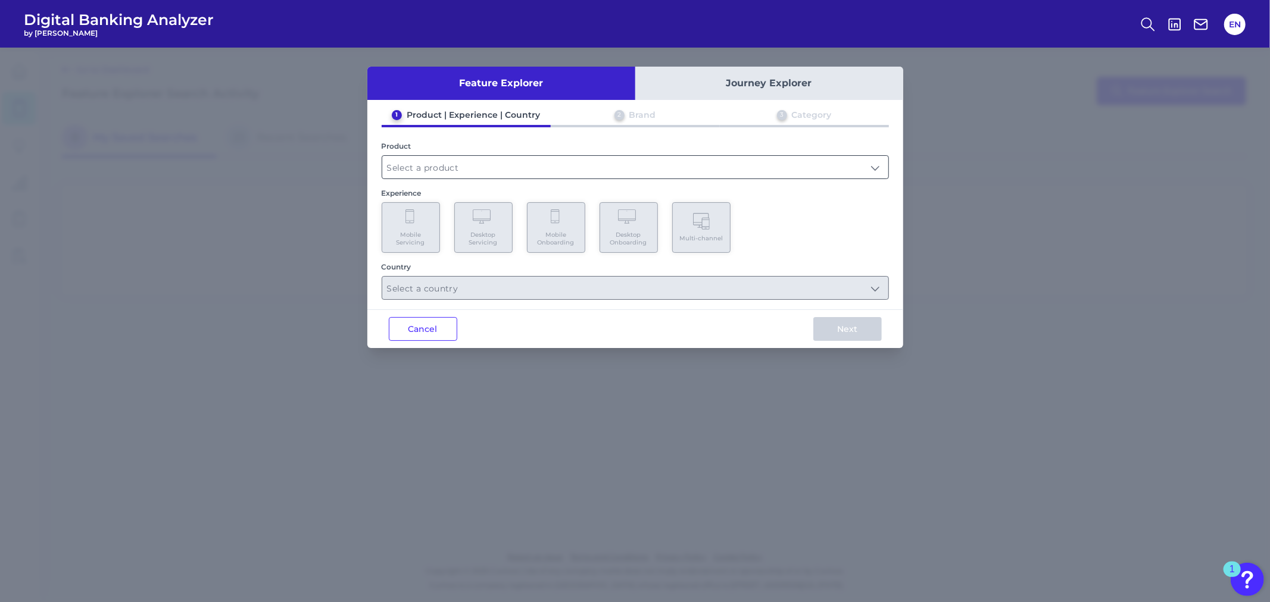
click at [470, 158] on input "text" at bounding box center [635, 167] width 506 height 23
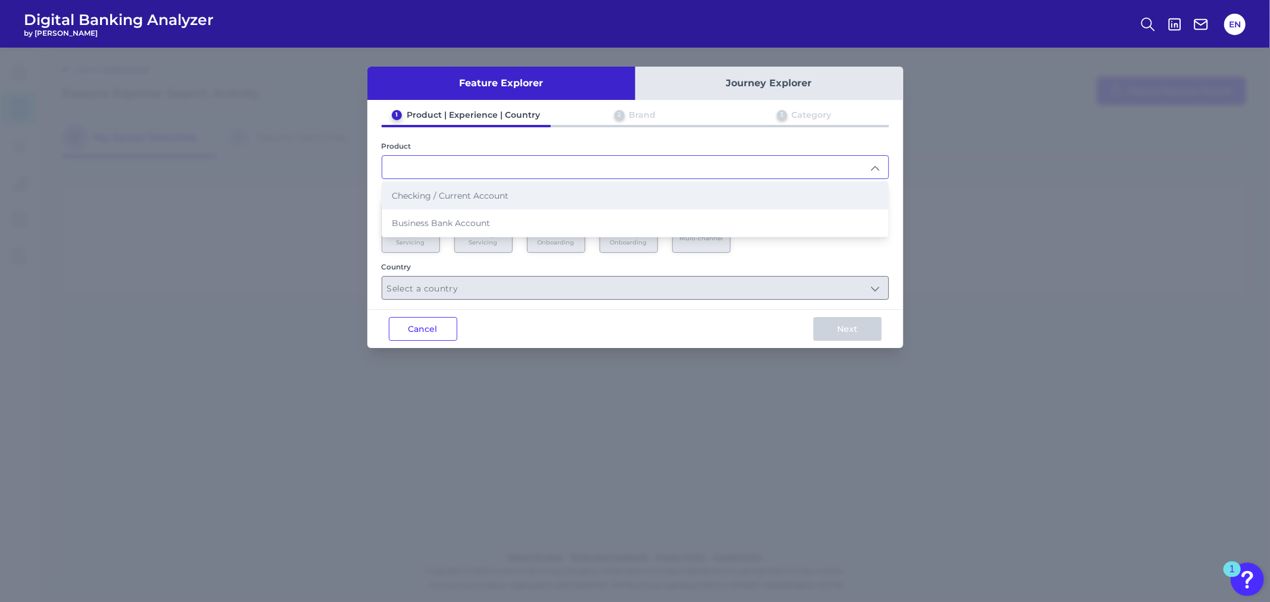
click at [457, 194] on span "Checking / Current Account" at bounding box center [450, 195] width 117 height 11
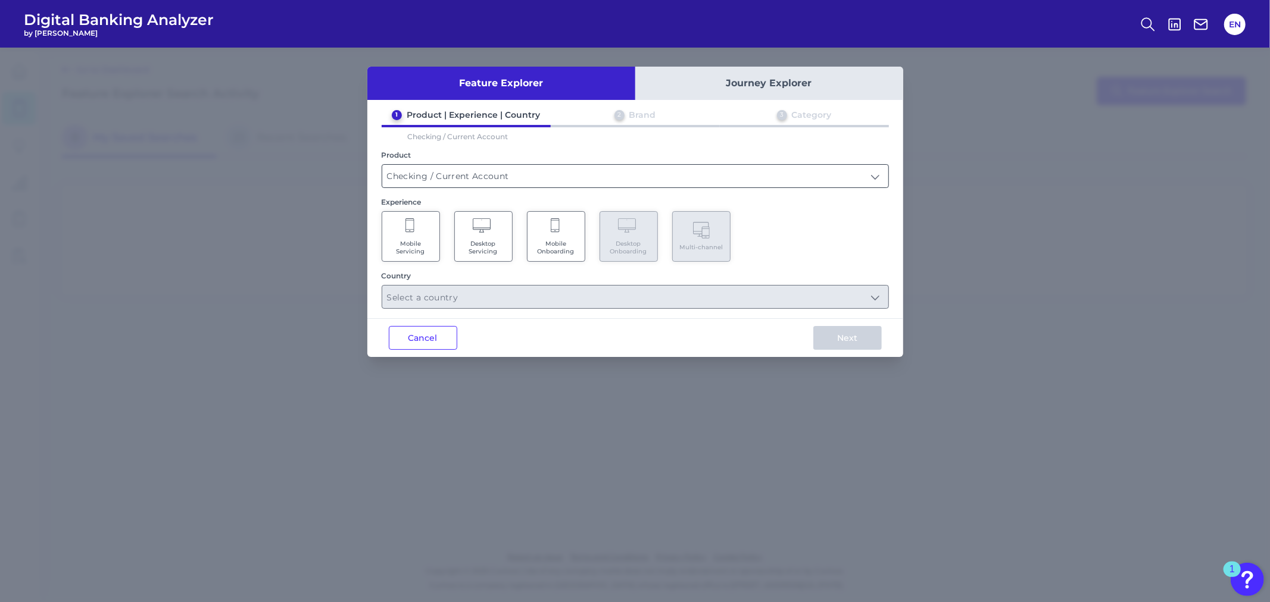
click at [543, 174] on input "Checking / Current Account" at bounding box center [635, 176] width 506 height 23
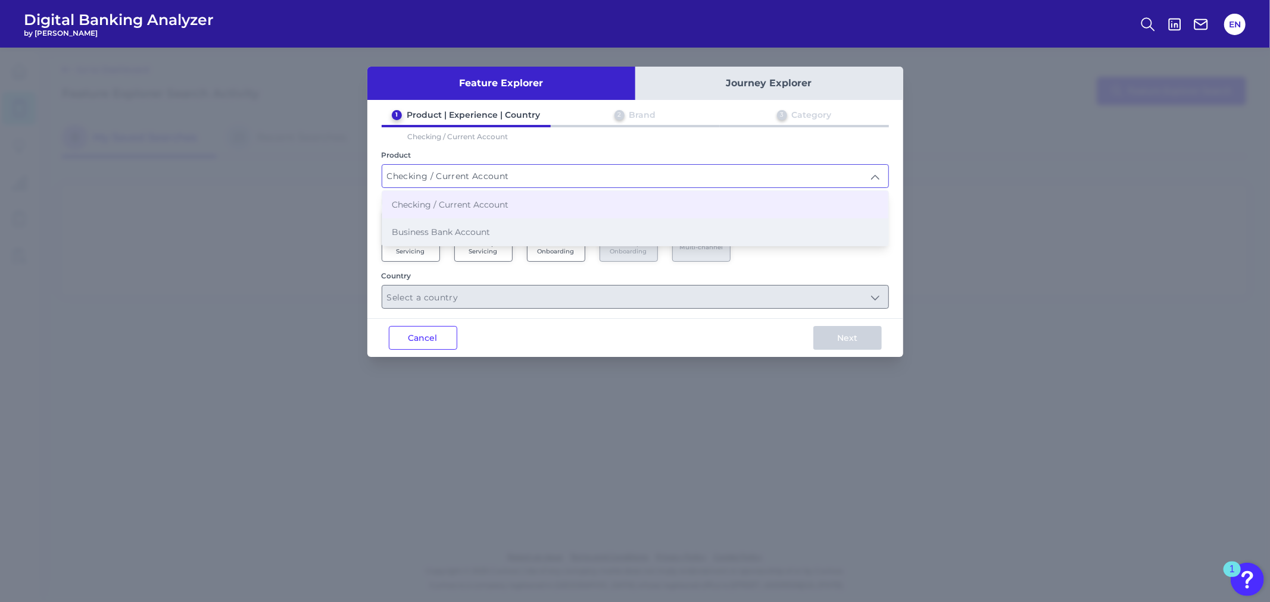
click at [514, 222] on li "Business Bank Account" at bounding box center [635, 231] width 506 height 27
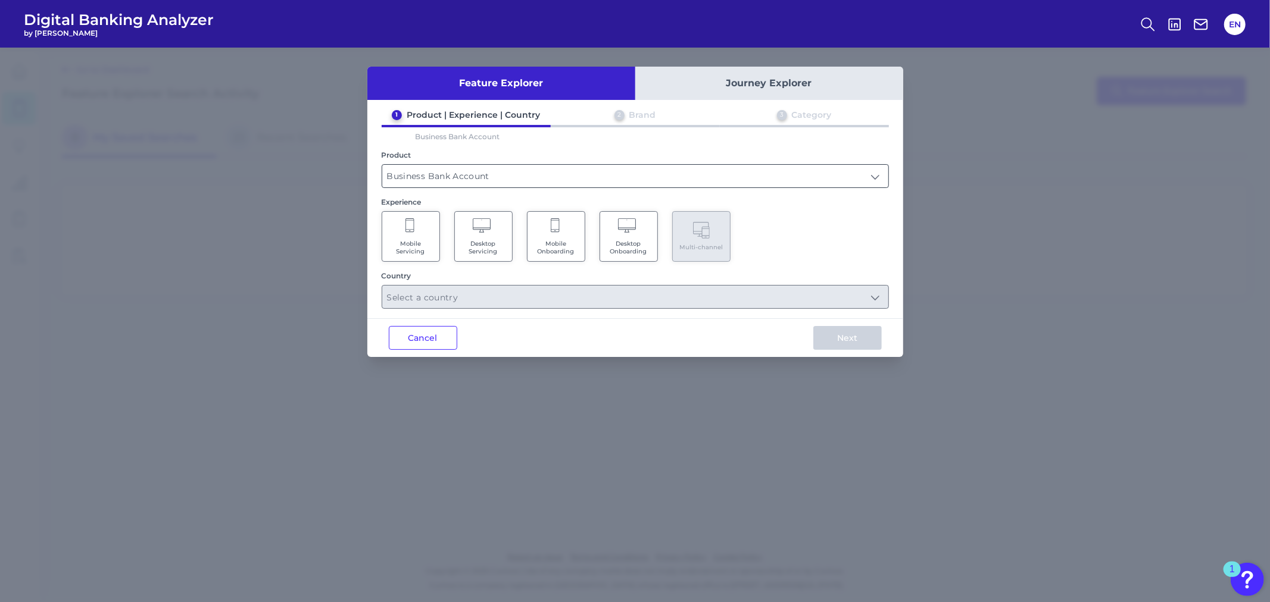
click at [620, 174] on input "Business Bank Account" at bounding box center [635, 176] width 506 height 23
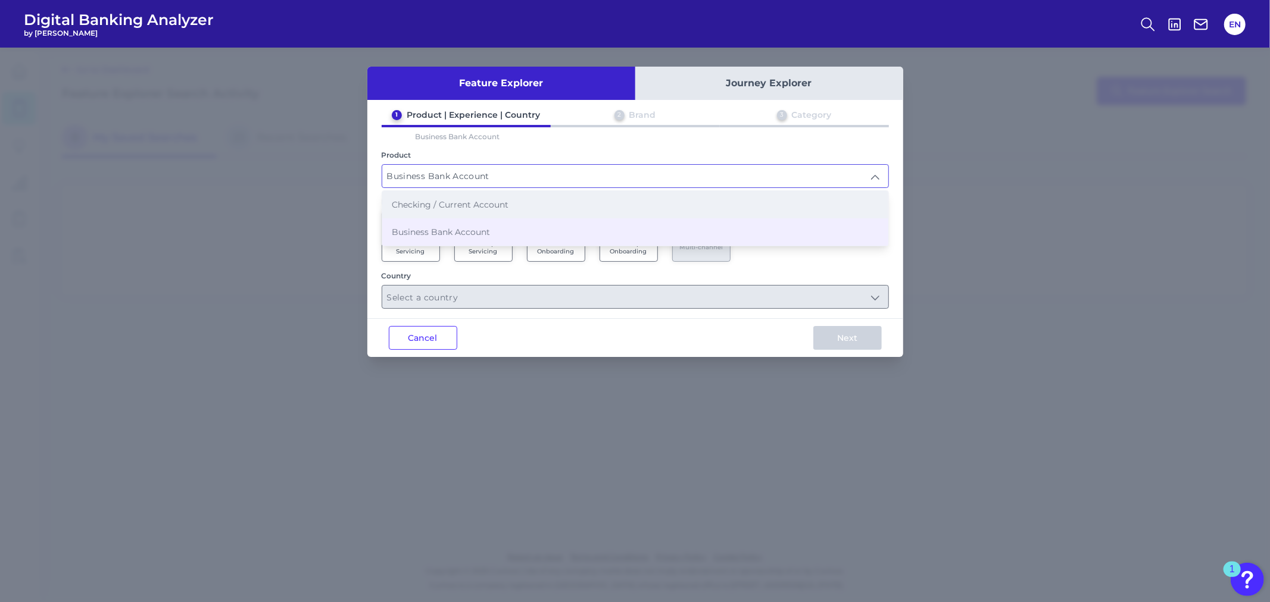
click at [608, 202] on li "Checking / Current Account" at bounding box center [635, 204] width 506 height 27
type input "Checking / Current Account"
